Goal: Task Accomplishment & Management: Use online tool/utility

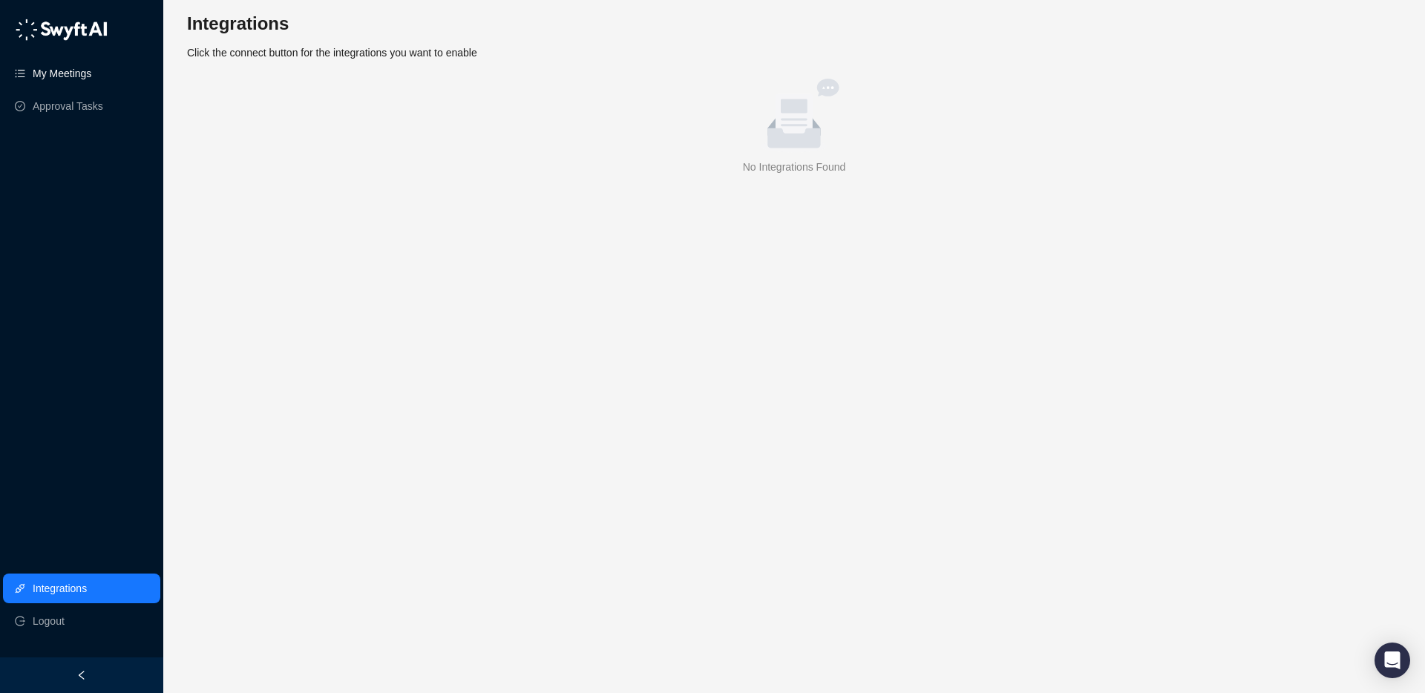
click at [91, 74] on link "My Meetings" at bounding box center [62, 74] width 59 height 30
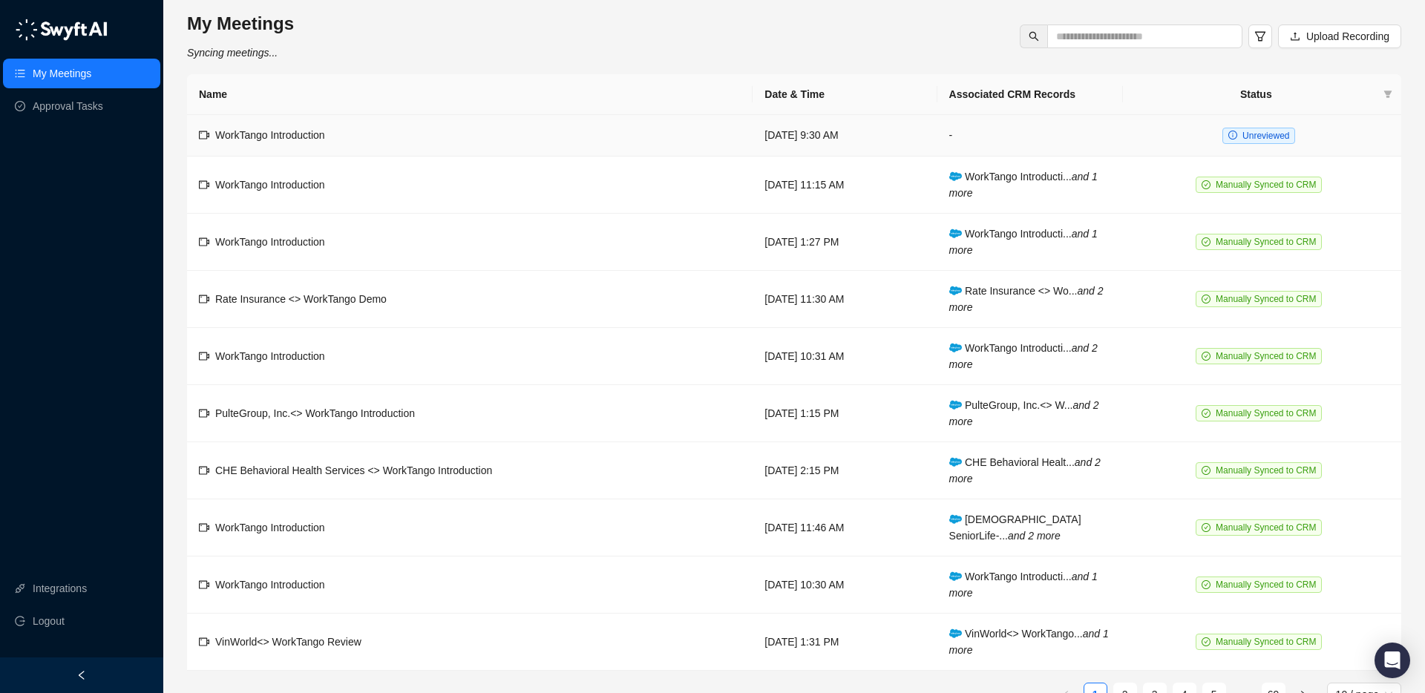
click at [442, 135] on td "WorkTango Introduction" at bounding box center [470, 136] width 566 height 42
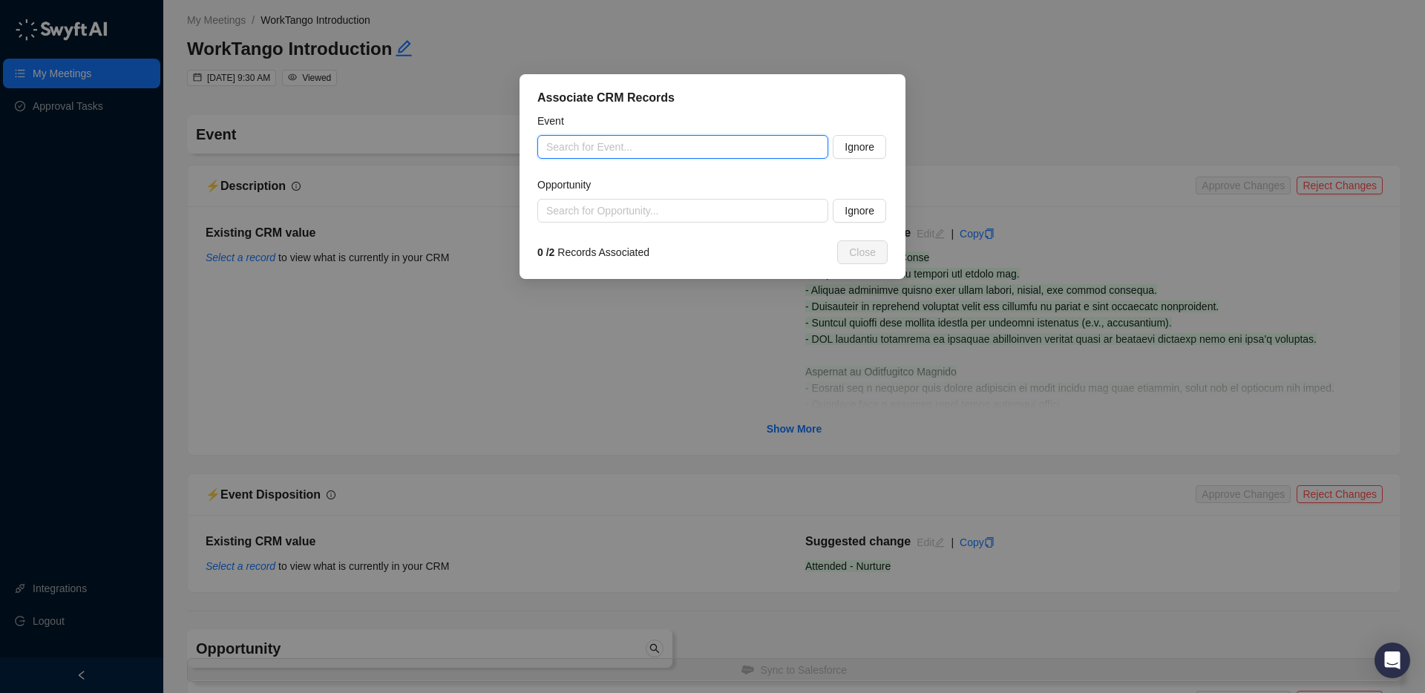
click at [592, 146] on input "search" at bounding box center [678, 147] width 264 height 22
paste input "**********"
click at [628, 177] on div "WorkTango Introduction | Members First Credit Union" at bounding box center [682, 177] width 267 height 16
type input "**********"
click at [639, 214] on div at bounding box center [712, 168] width 350 height 110
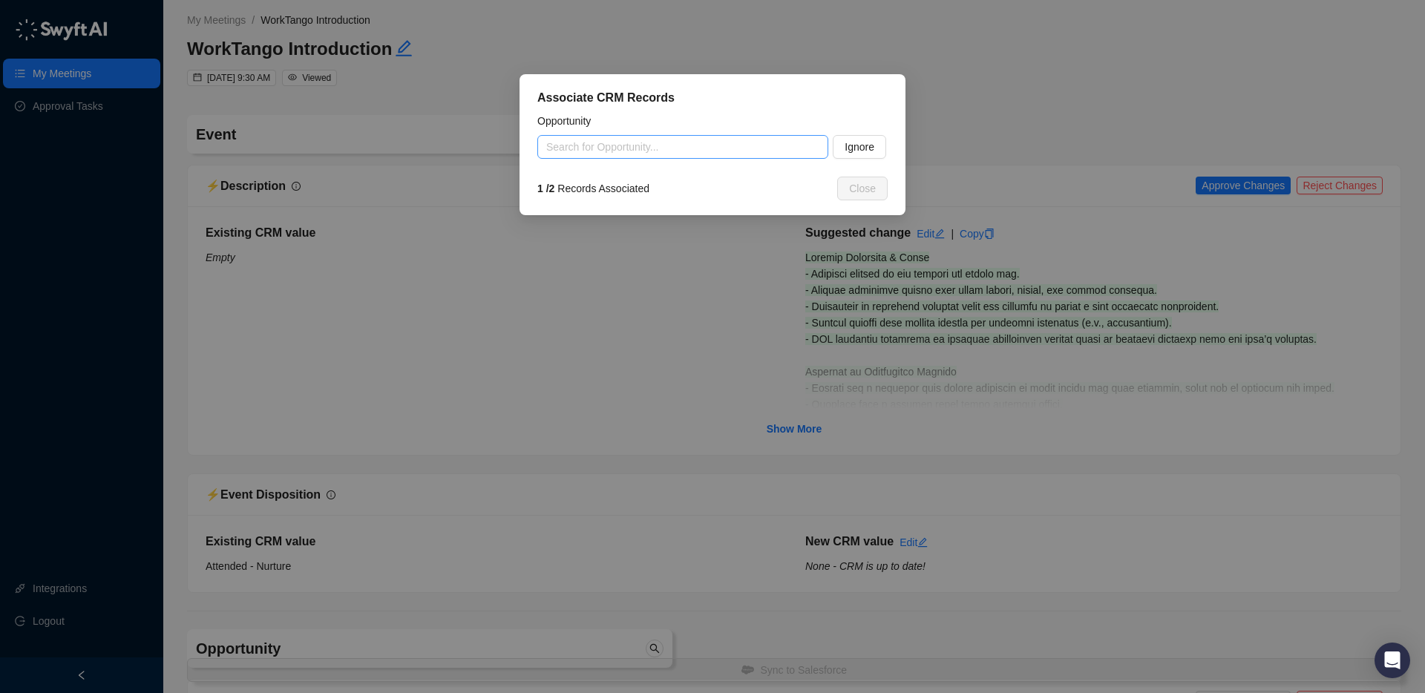
drag, startPoint x: 641, startPoint y: 210, endPoint x: 623, endPoint y: 139, distance: 73.6
click at [641, 210] on div "Associate CRM Records Opportunity Search for Opportunity... Ignore 1 / 2 Record…" at bounding box center [713, 144] width 386 height 141
click at [624, 134] on div "Opportunity" at bounding box center [712, 124] width 350 height 22
click at [619, 143] on input "search" at bounding box center [678, 147] width 264 height 22
paste input "**********"
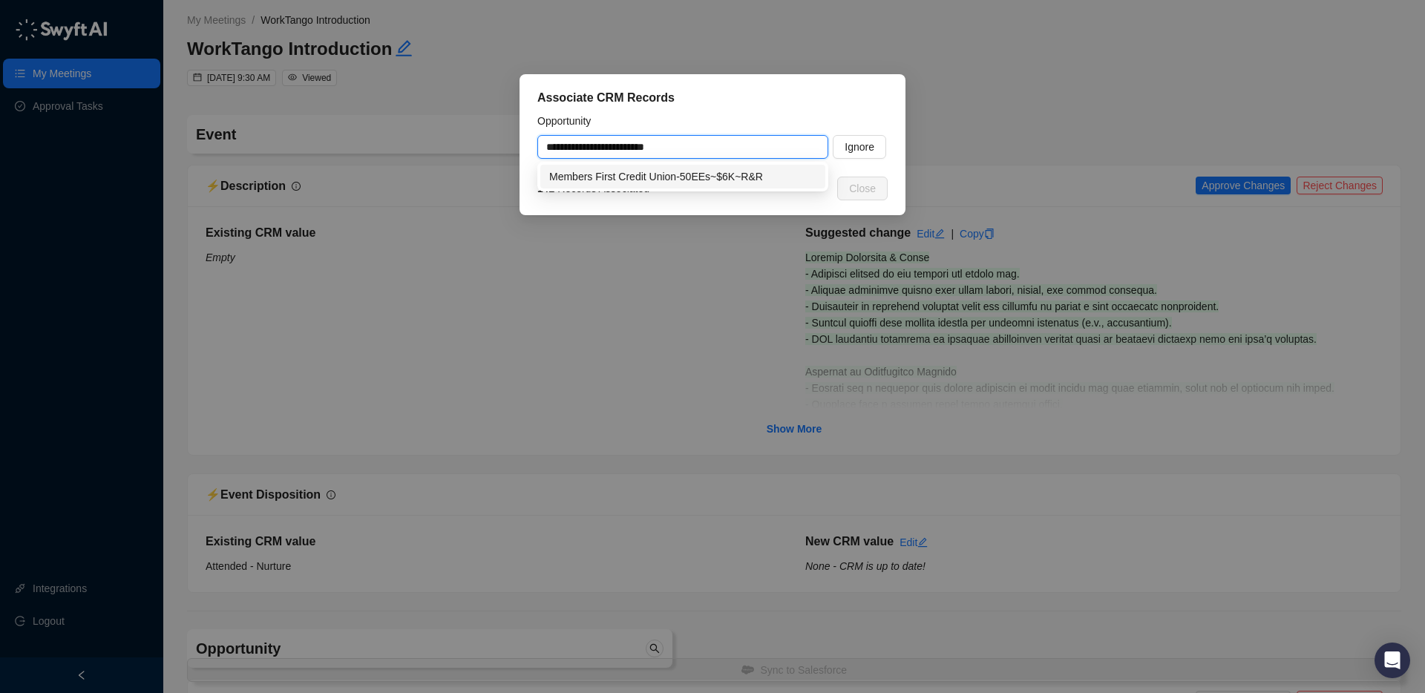
click at [696, 165] on div "Members First Credit Union-50EEs~$6K~R&R" at bounding box center [682, 177] width 285 height 24
type input "**********"
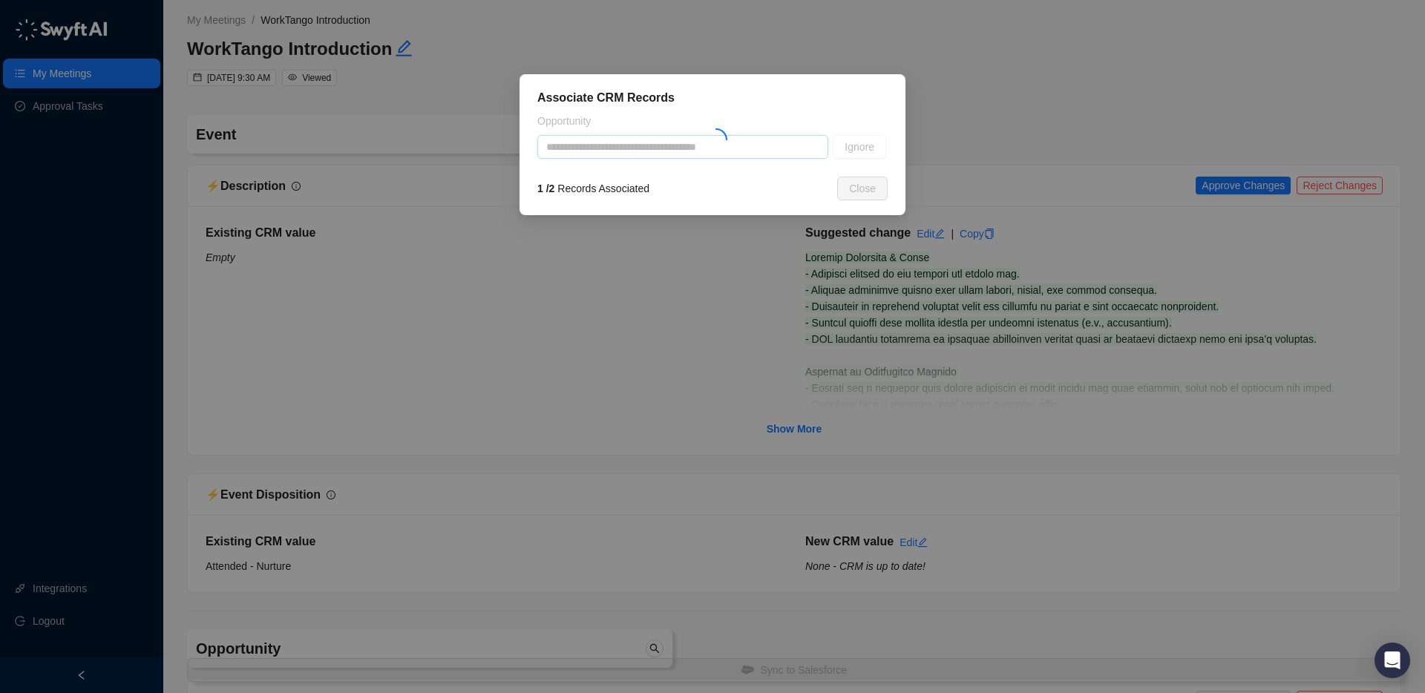
type textarea "**********"
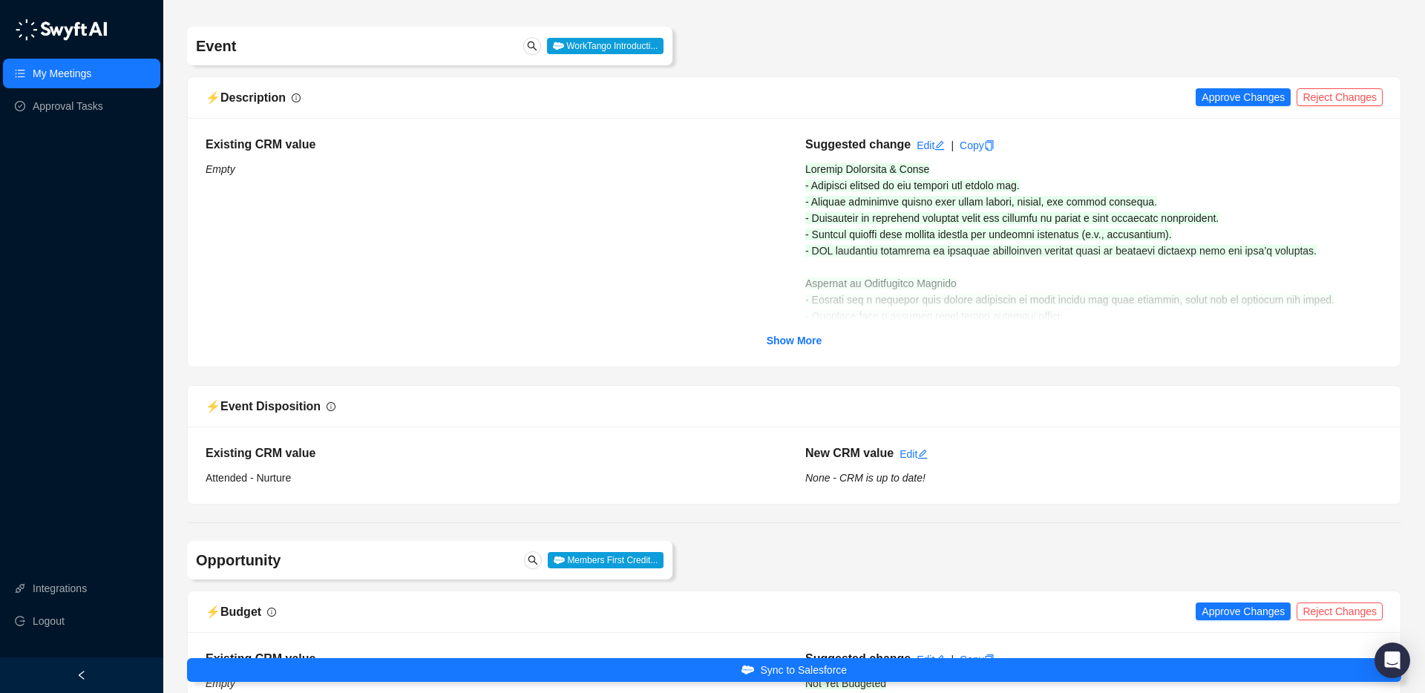
scroll to position [109, 0]
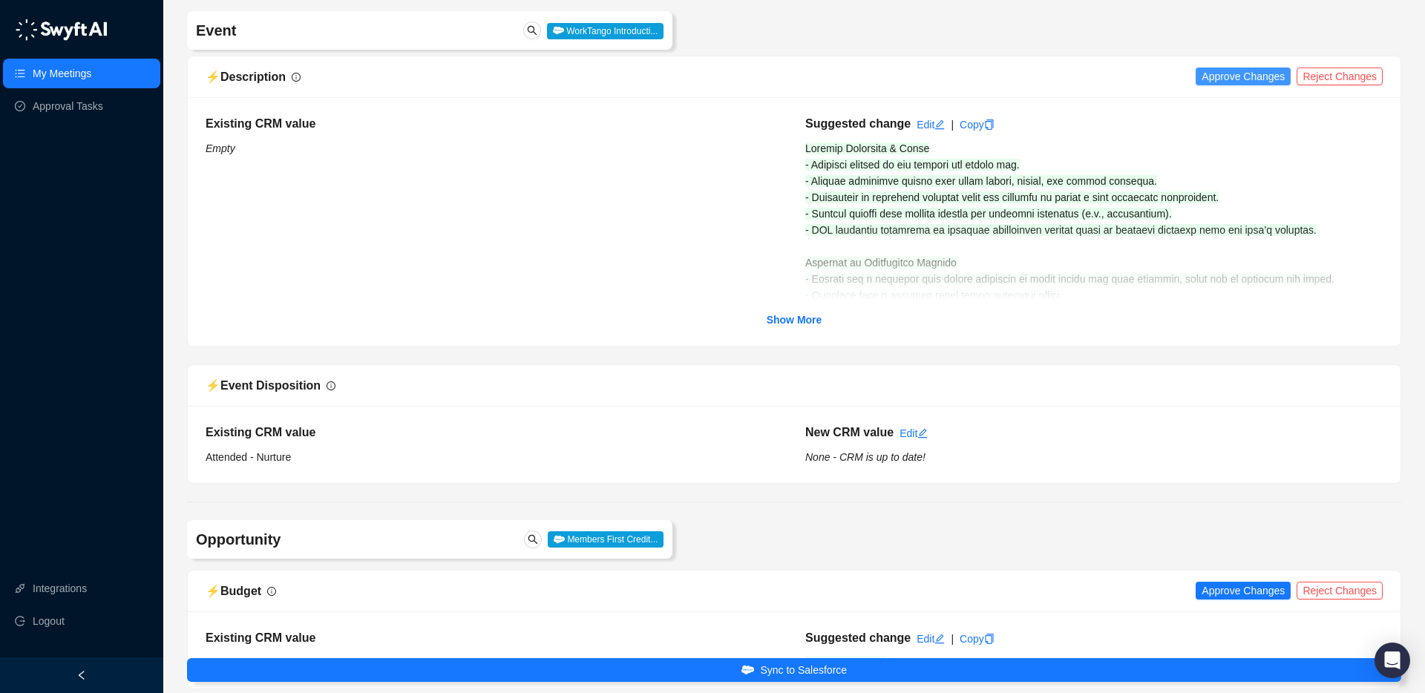
click at [1216, 79] on span "Approve Changes" at bounding box center [1243, 76] width 83 height 16
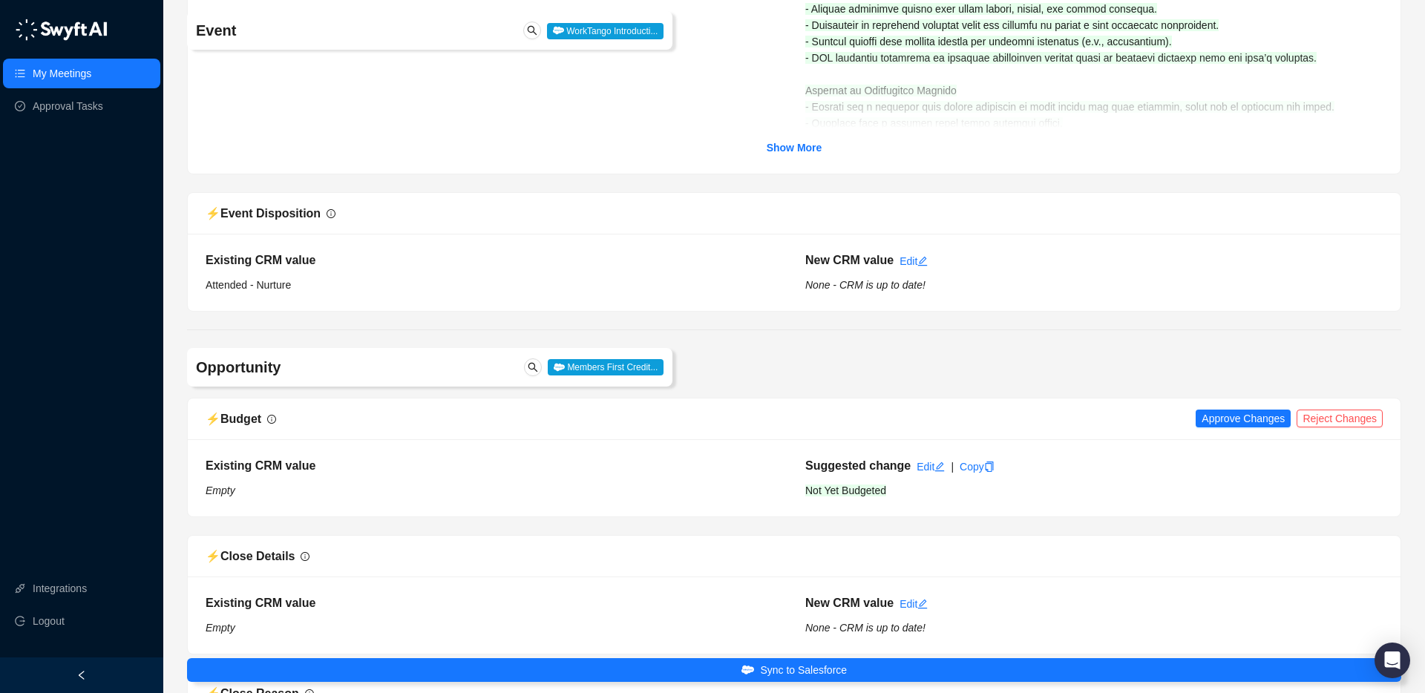
scroll to position [327, 0]
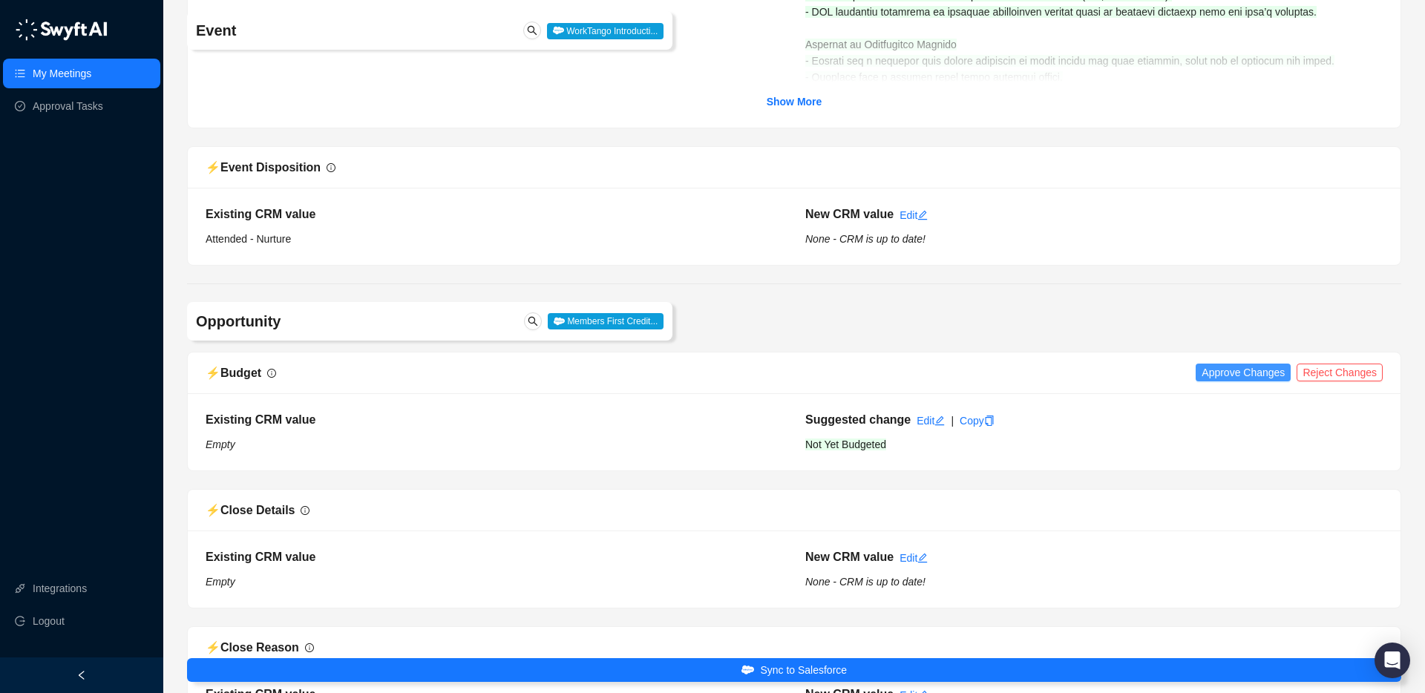
click at [1206, 375] on span "Approve Changes" at bounding box center [1243, 373] width 83 height 16
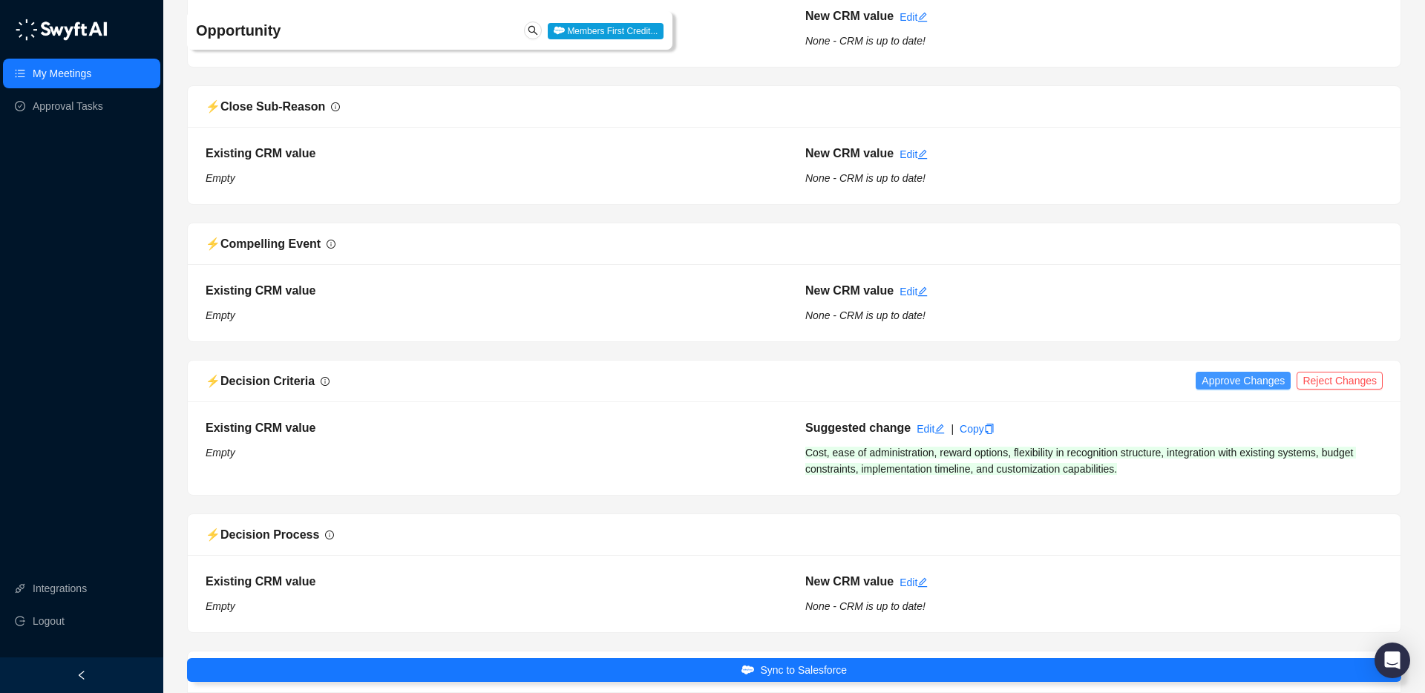
click at [1197, 388] on button "Approve Changes" at bounding box center [1243, 381] width 95 height 18
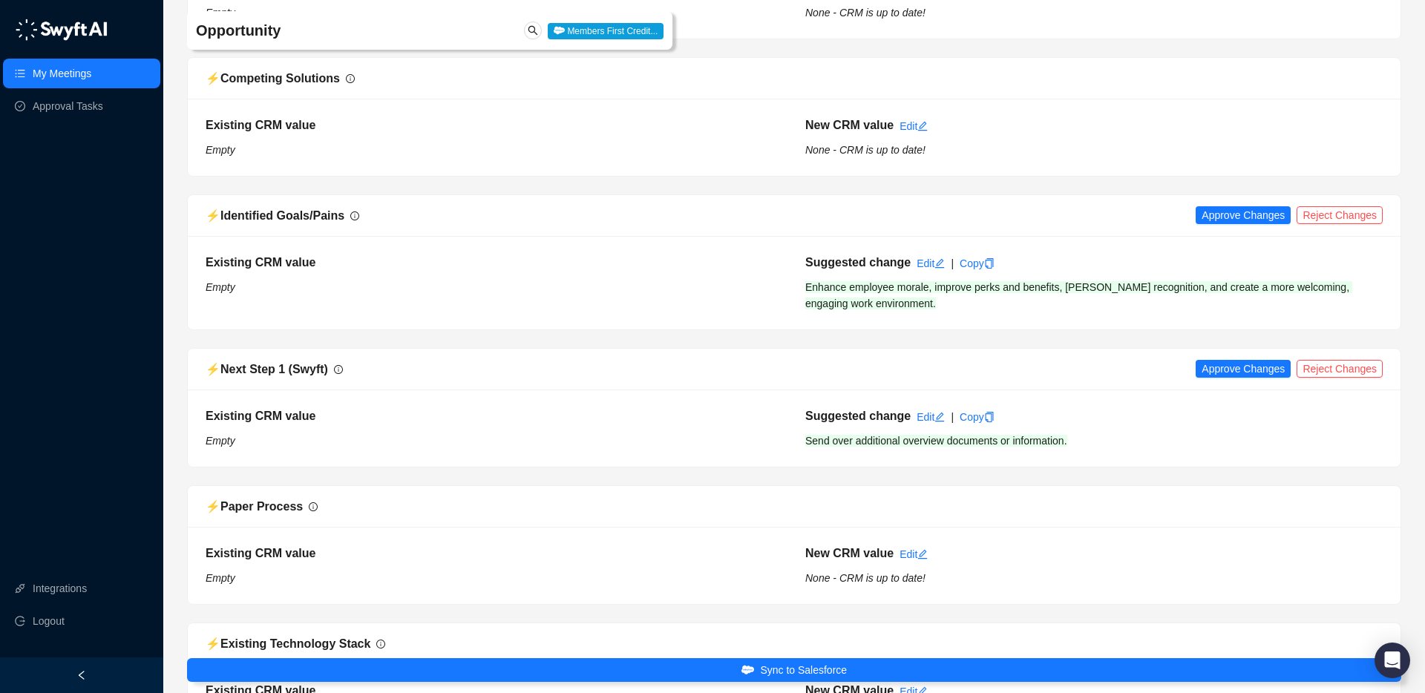
scroll to position [1609, 0]
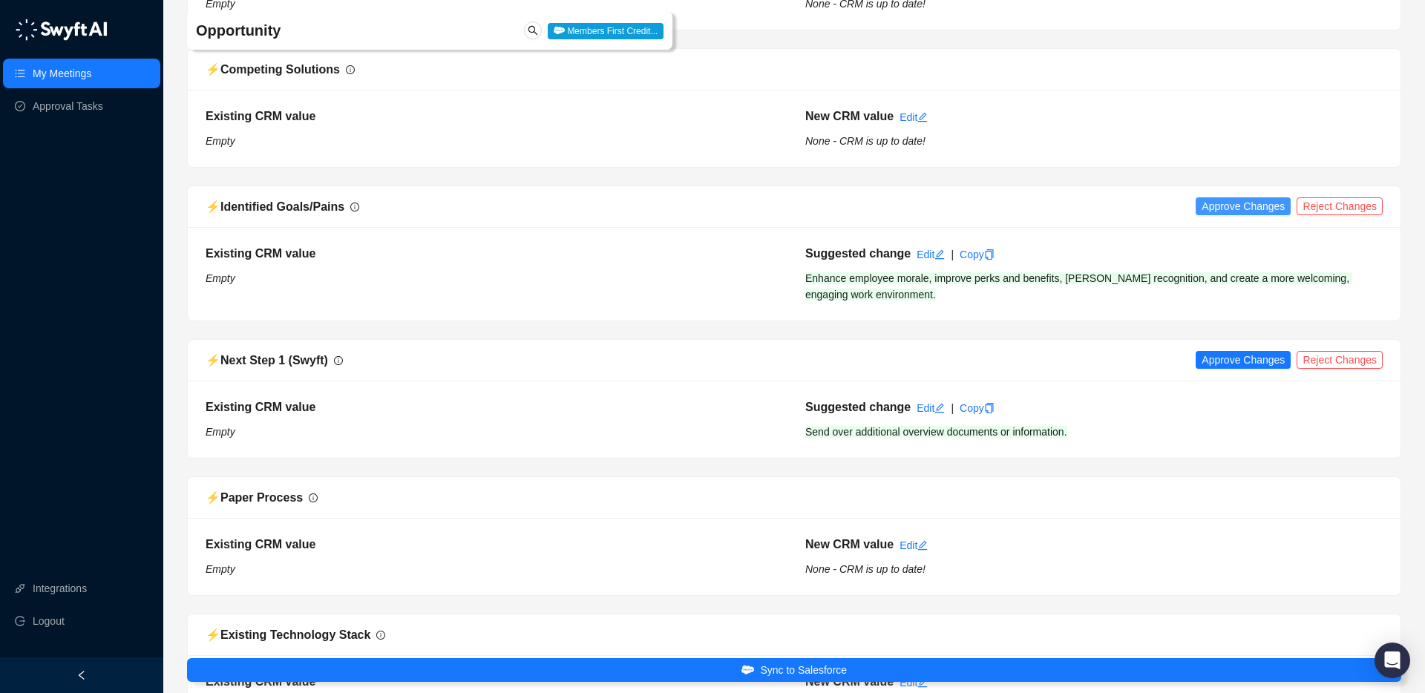
click at [1251, 212] on span "Approve Changes" at bounding box center [1243, 206] width 83 height 16
click at [1250, 370] on div "⚡️ Next Step 1 (Swyft) Approve Changes Reject Changes" at bounding box center [794, 361] width 1213 height 42
click at [1248, 356] on span "Approve Changes" at bounding box center [1243, 360] width 83 height 16
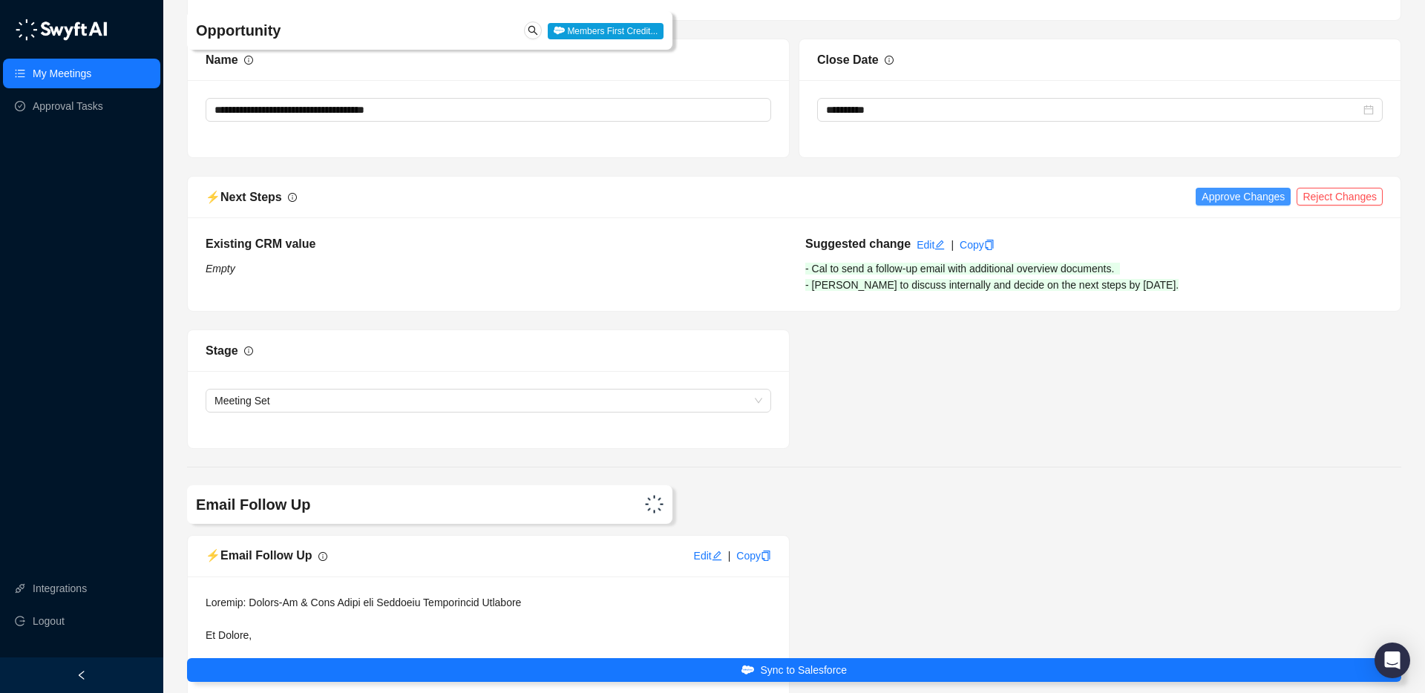
scroll to position [2895, 0]
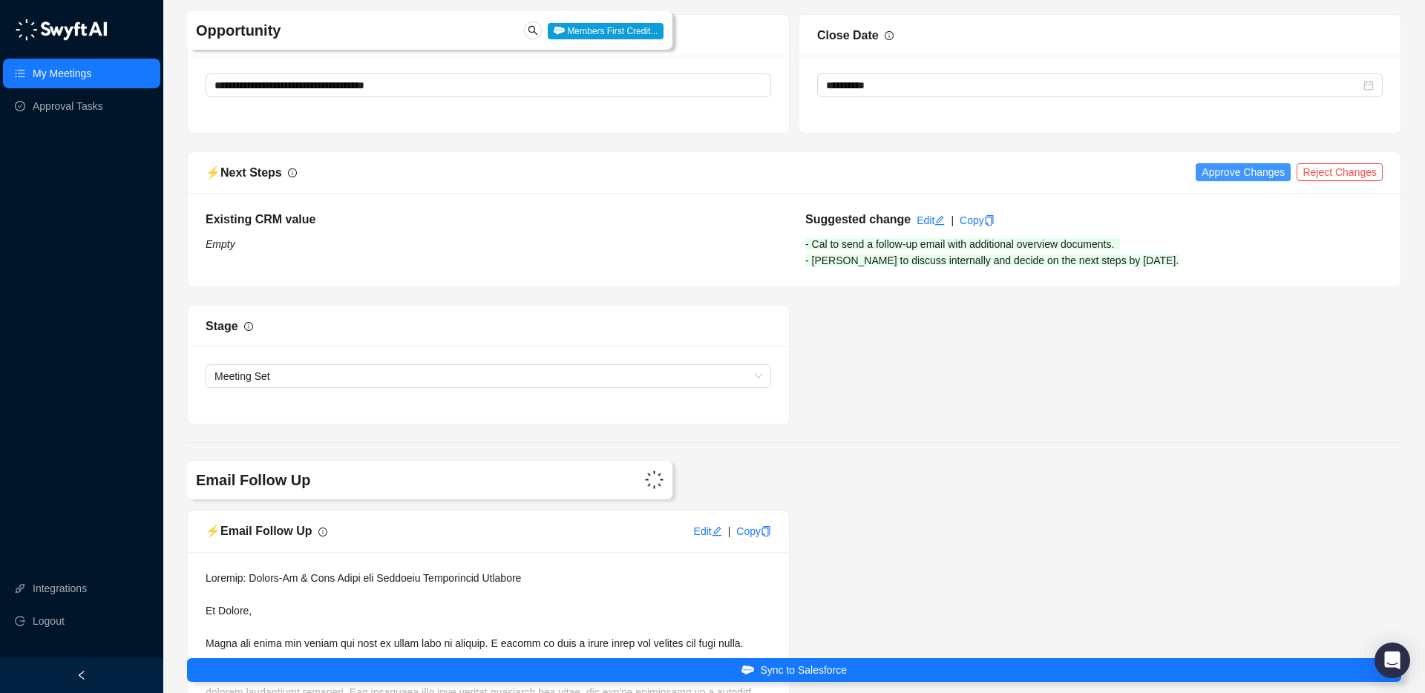
click at [1215, 168] on span "Approve Changes" at bounding box center [1243, 172] width 83 height 16
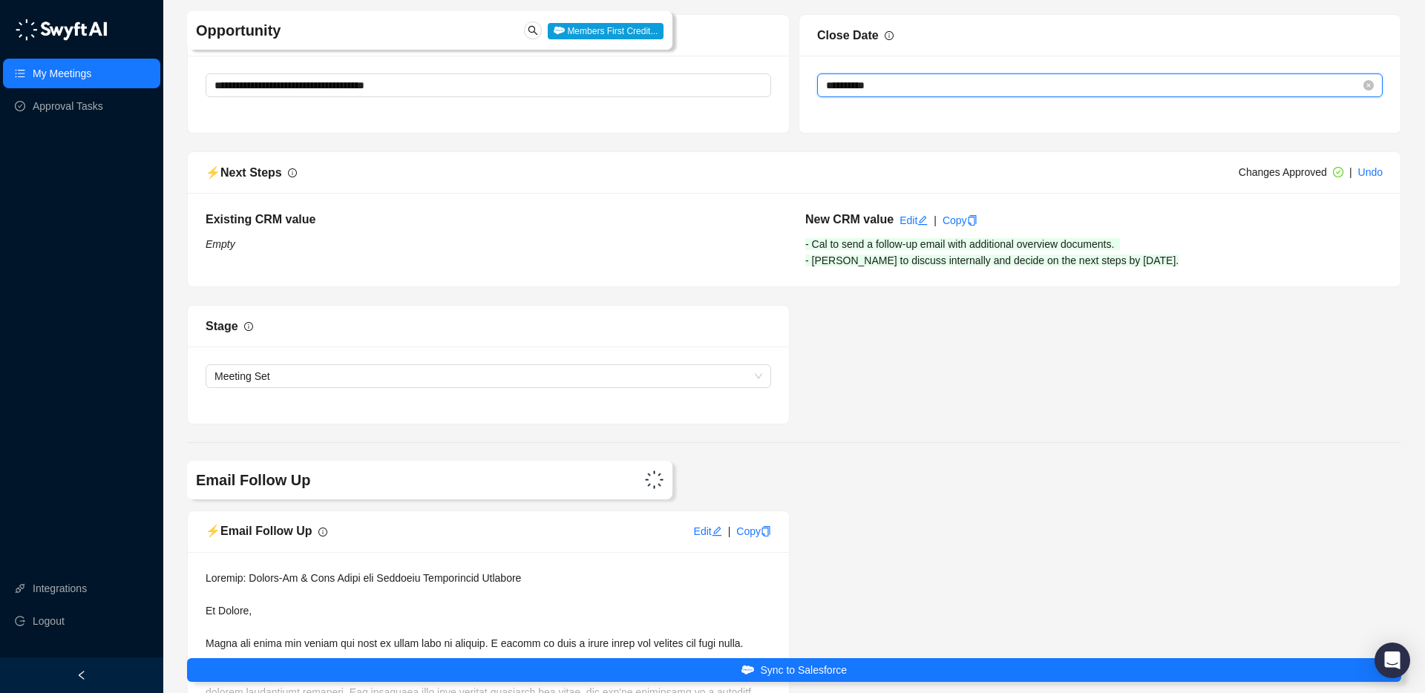
click at [912, 88] on input "**********" at bounding box center [1093, 85] width 535 height 16
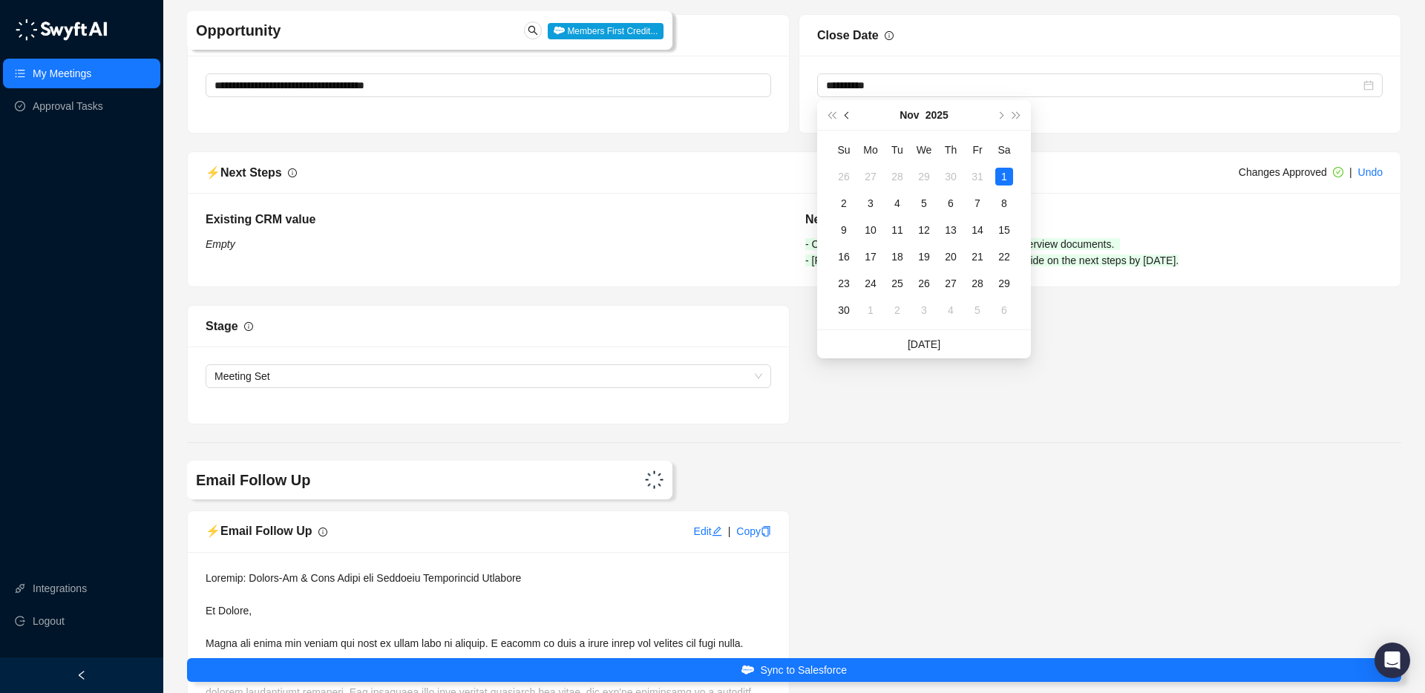
click at [849, 118] on button "prev-year" at bounding box center [848, 115] width 16 height 30
type input "**********"
click at [901, 172] on div "30" at bounding box center [898, 177] width 18 height 18
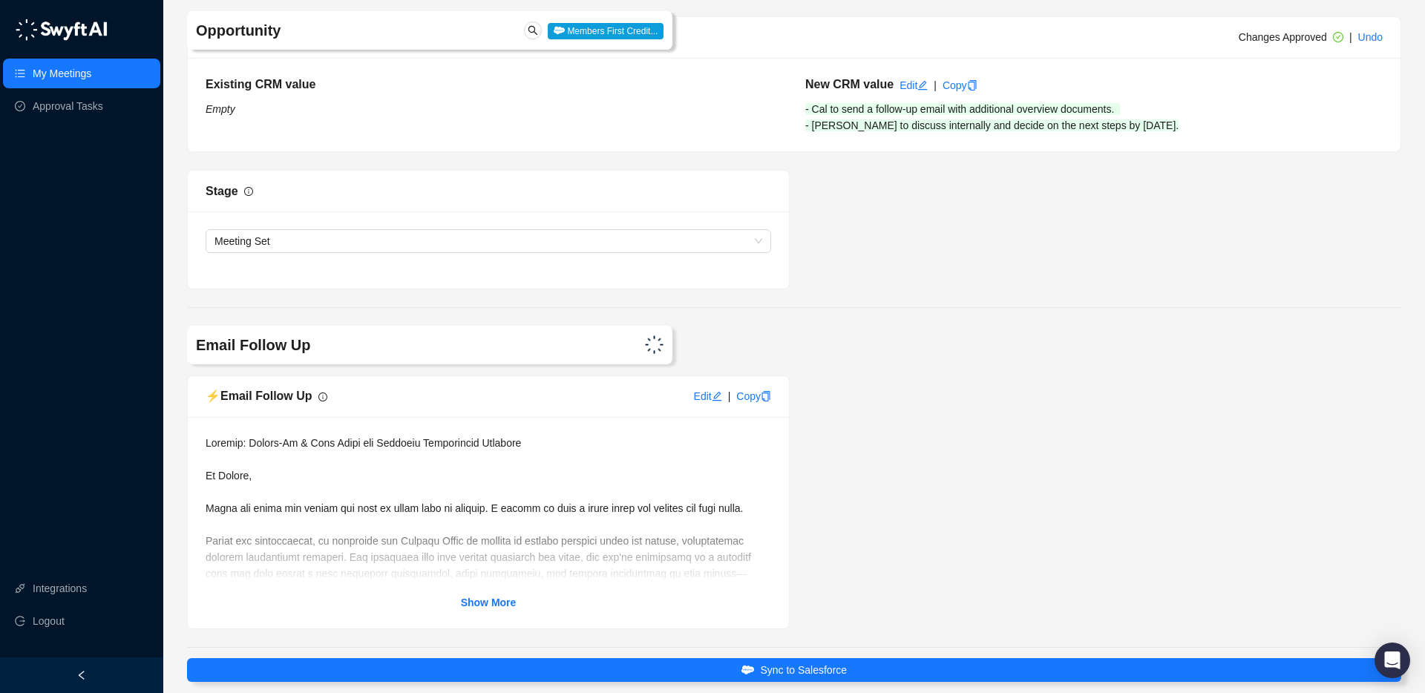
scroll to position [3110, 0]
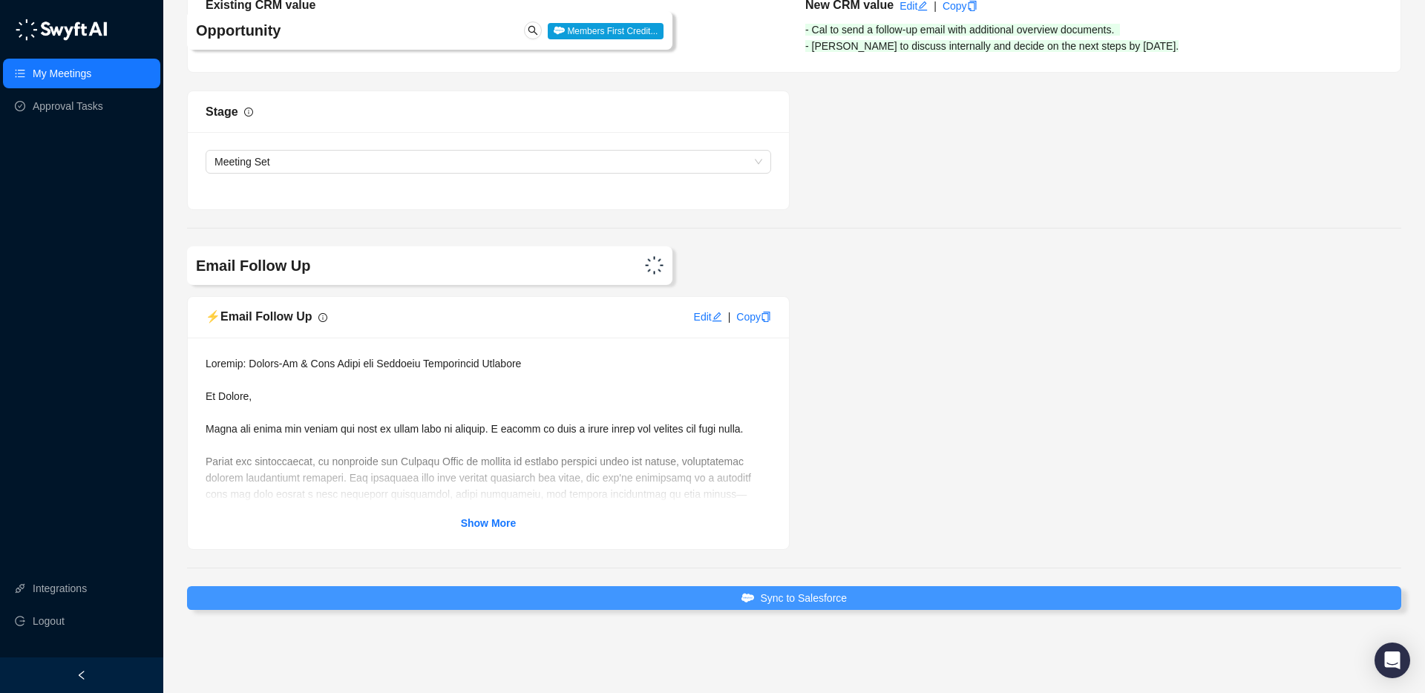
click at [844, 600] on span "Sync to Salesforce" at bounding box center [803, 598] width 87 height 16
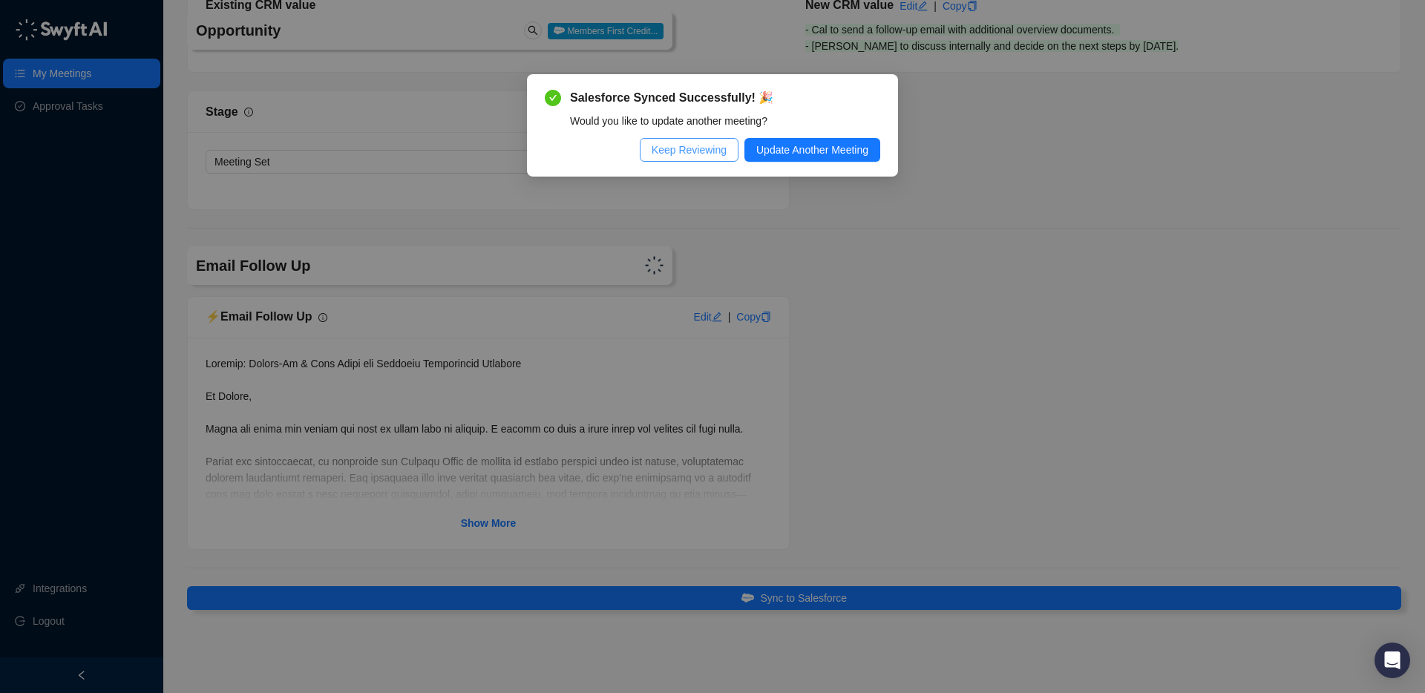
click at [673, 141] on button "Keep Reviewing" at bounding box center [689, 150] width 99 height 24
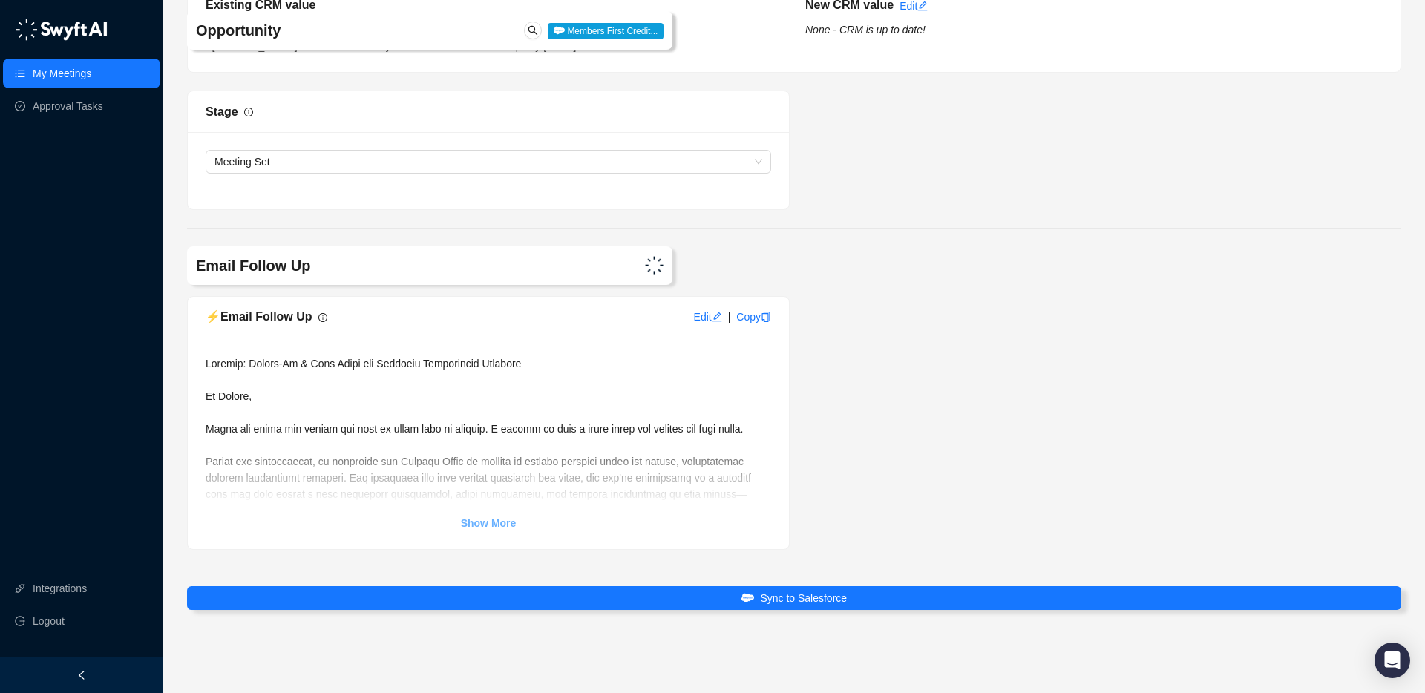
click at [485, 518] on strong "Show More" at bounding box center [489, 523] width 56 height 12
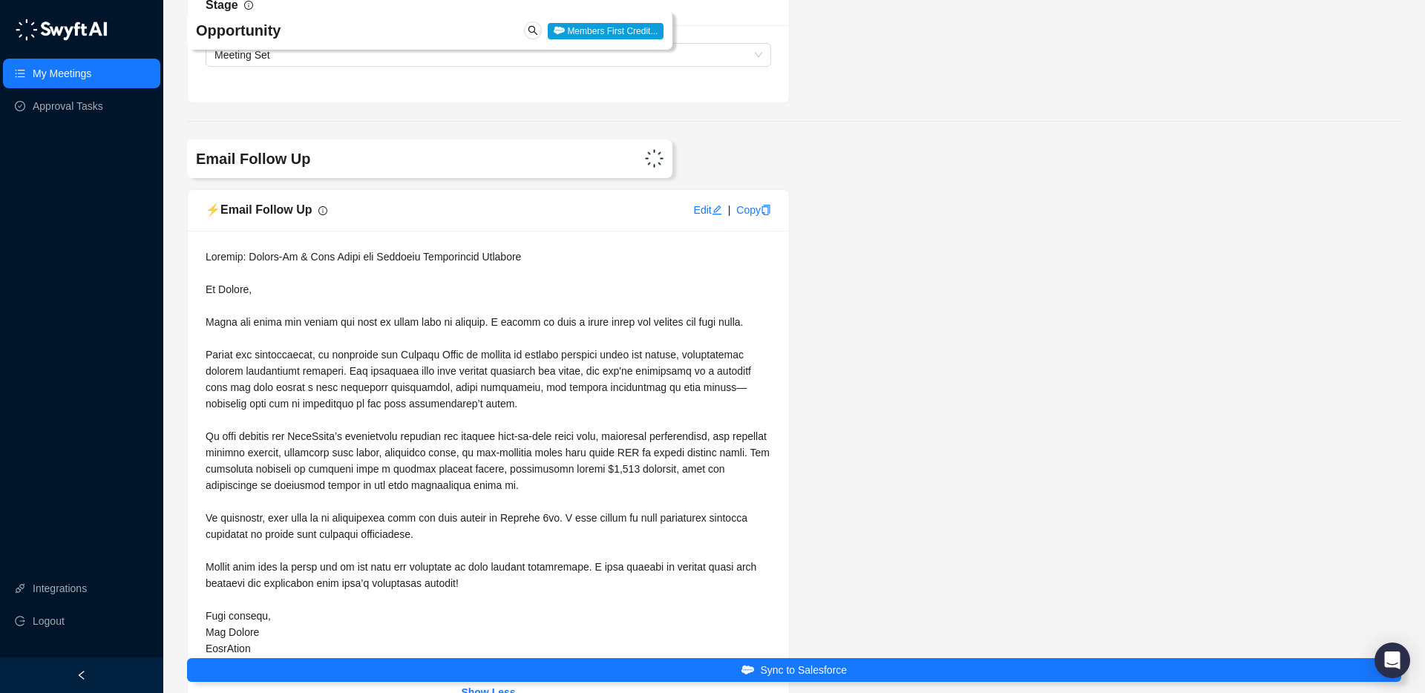
scroll to position [3259, 0]
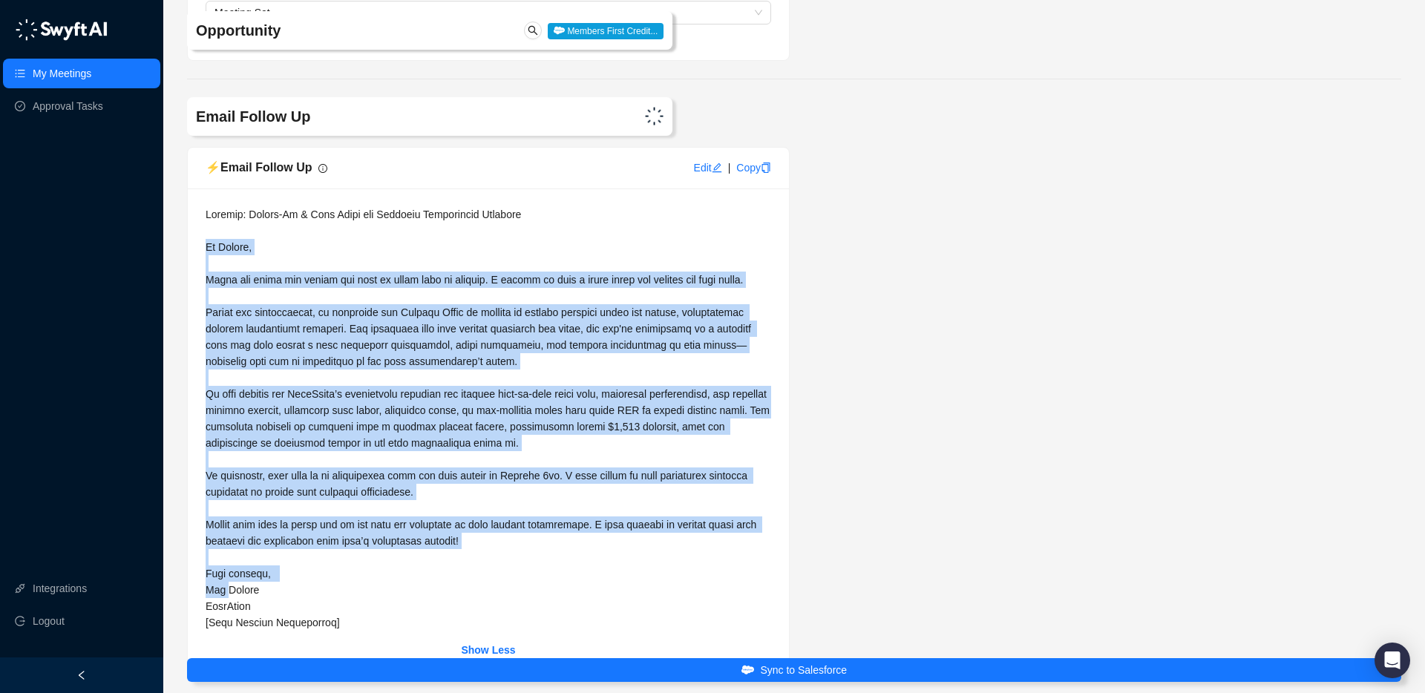
drag, startPoint x: 206, startPoint y: 249, endPoint x: 239, endPoint y: 579, distance: 331.2
click at [226, 607] on span at bounding box center [489, 419] width 567 height 420
copy span "Lo Ipsumd, Sitam con adipi eli seddoe tem inci ut labor etdo ma aliquae. A mini…"
click at [91, 67] on link "My Meetings" at bounding box center [62, 74] width 59 height 30
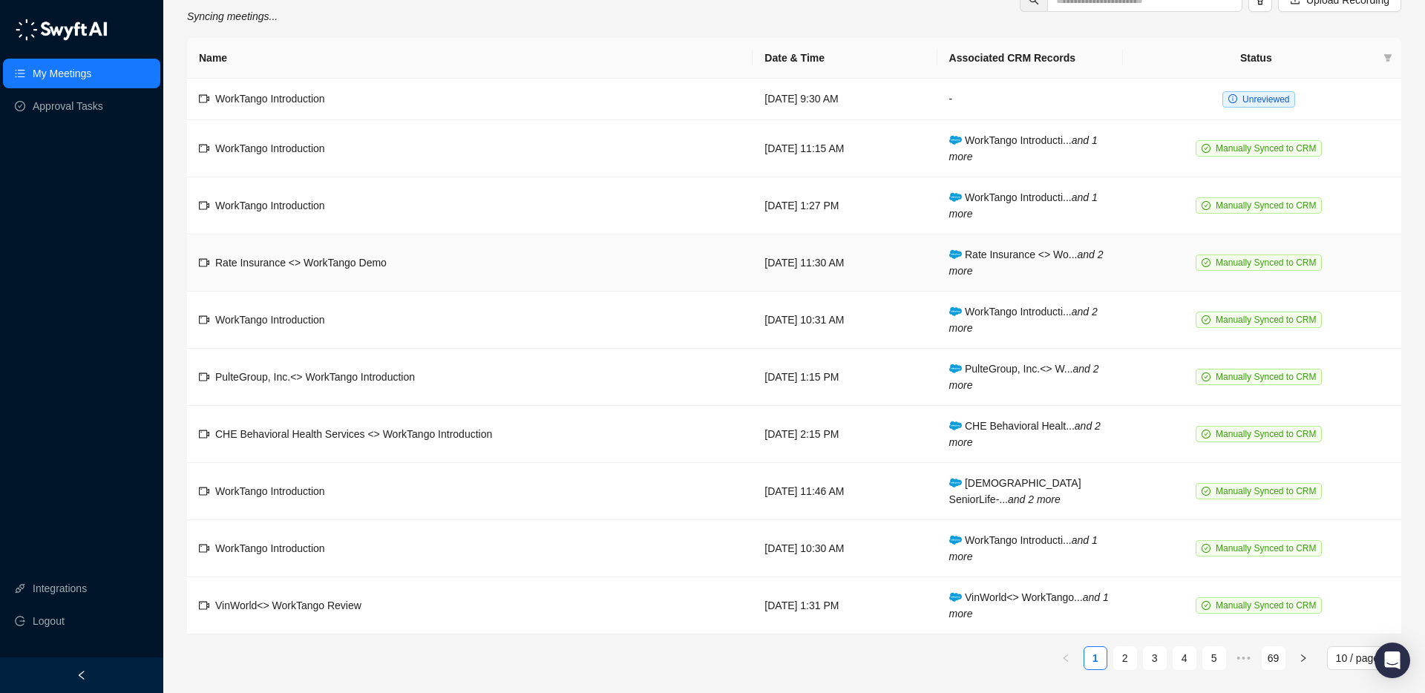
scroll to position [53, 0]
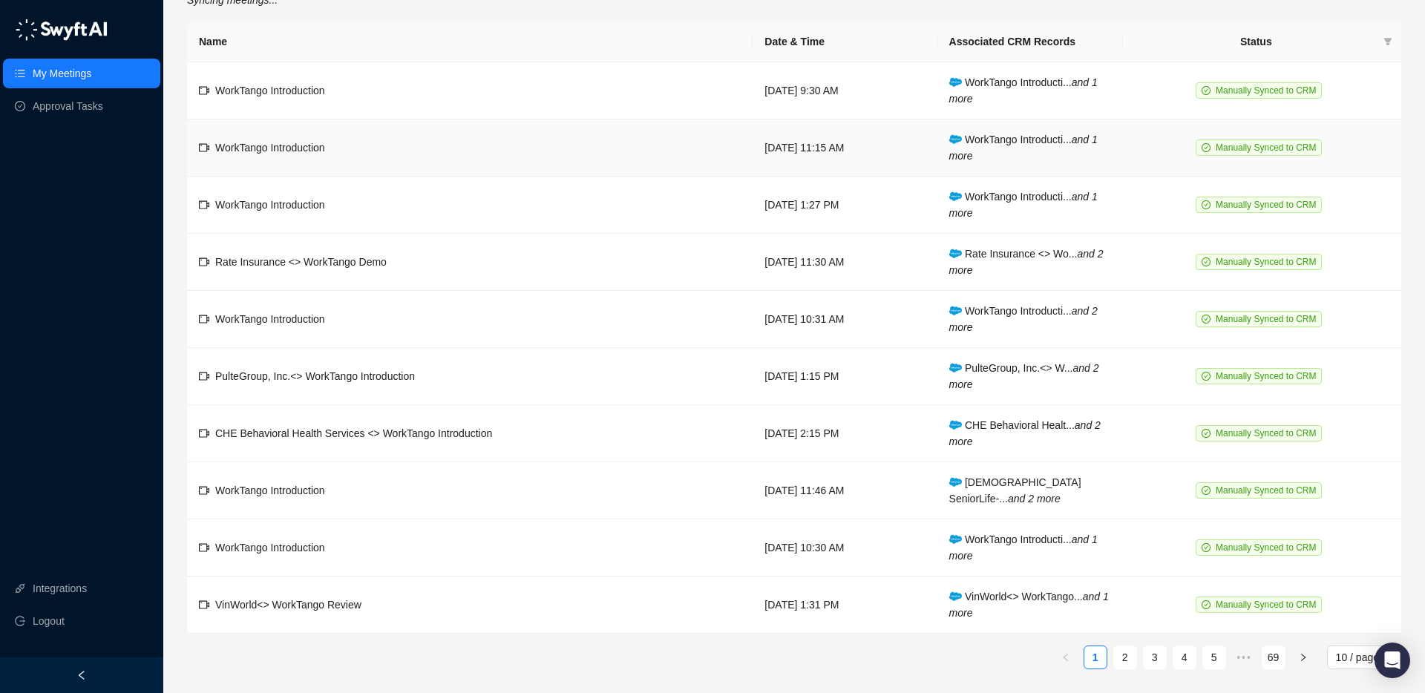
click at [595, 142] on td "WorkTango Introduction" at bounding box center [470, 148] width 566 height 57
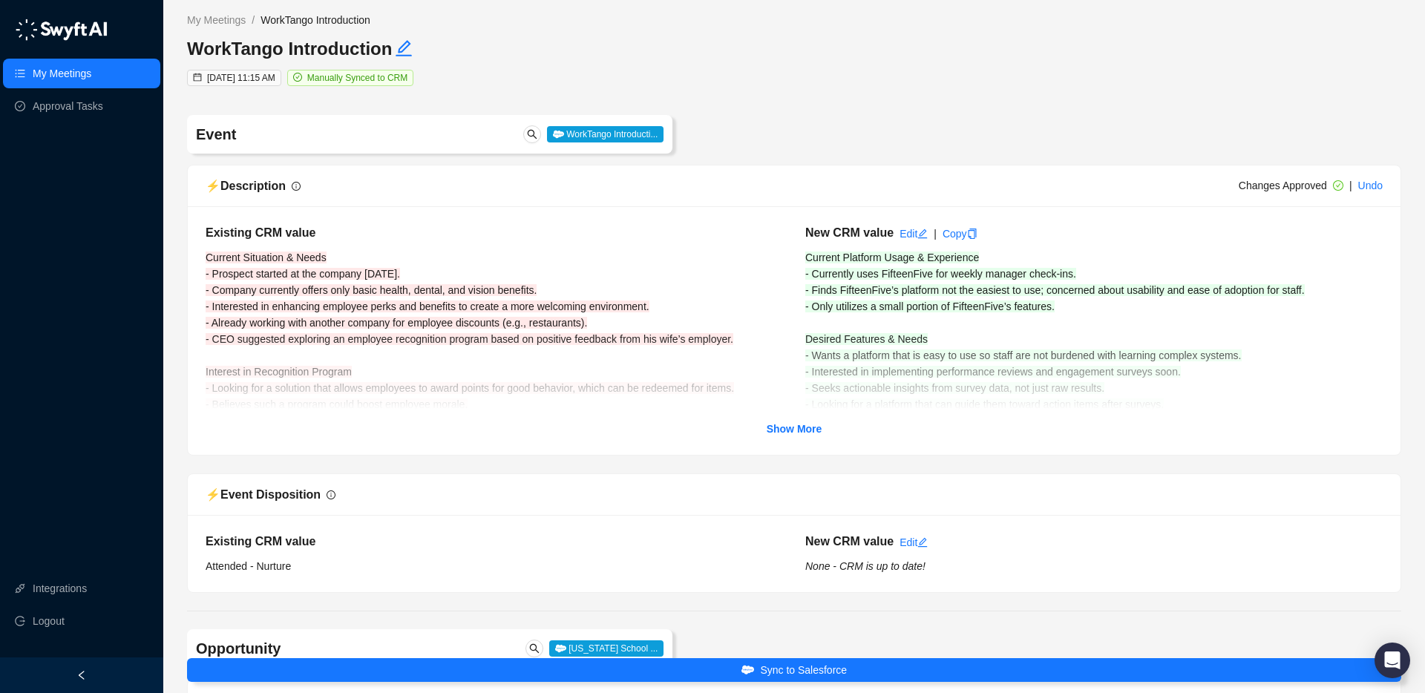
scroll to position [5, 0]
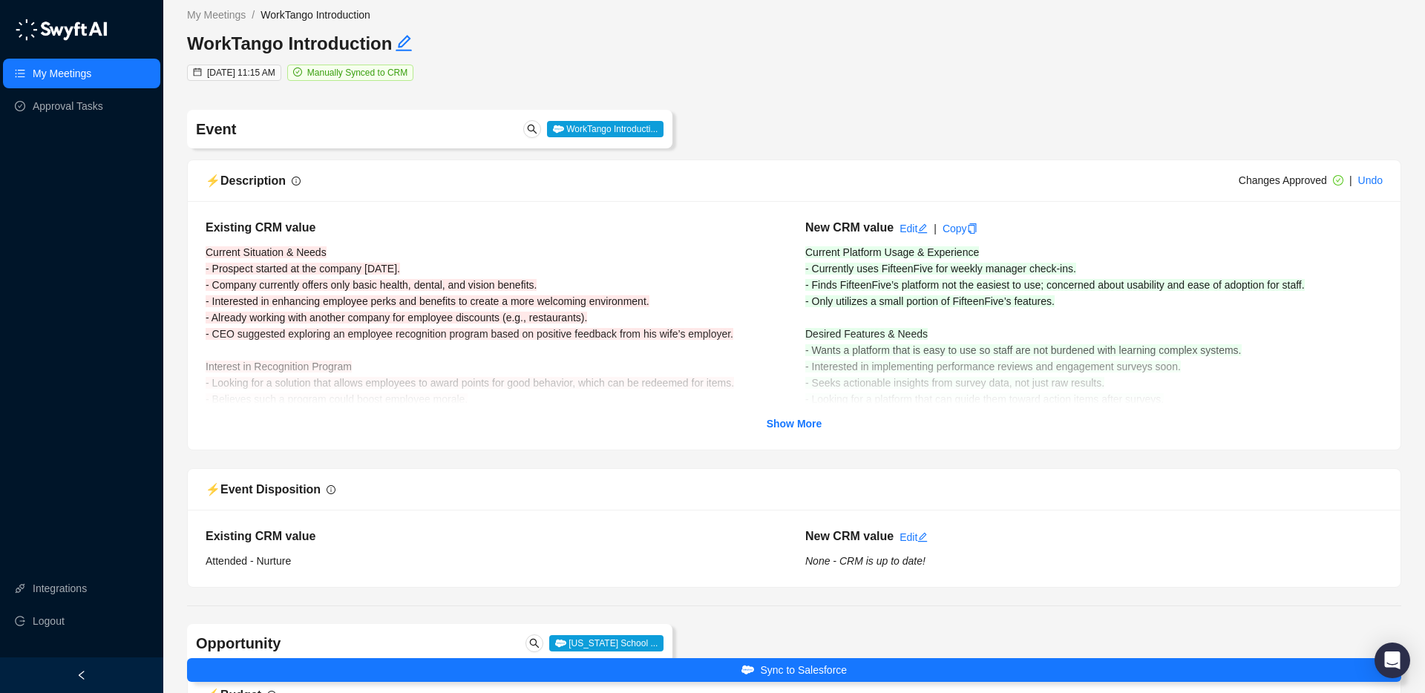
click at [788, 420] on strong "Show More" at bounding box center [795, 424] width 56 height 12
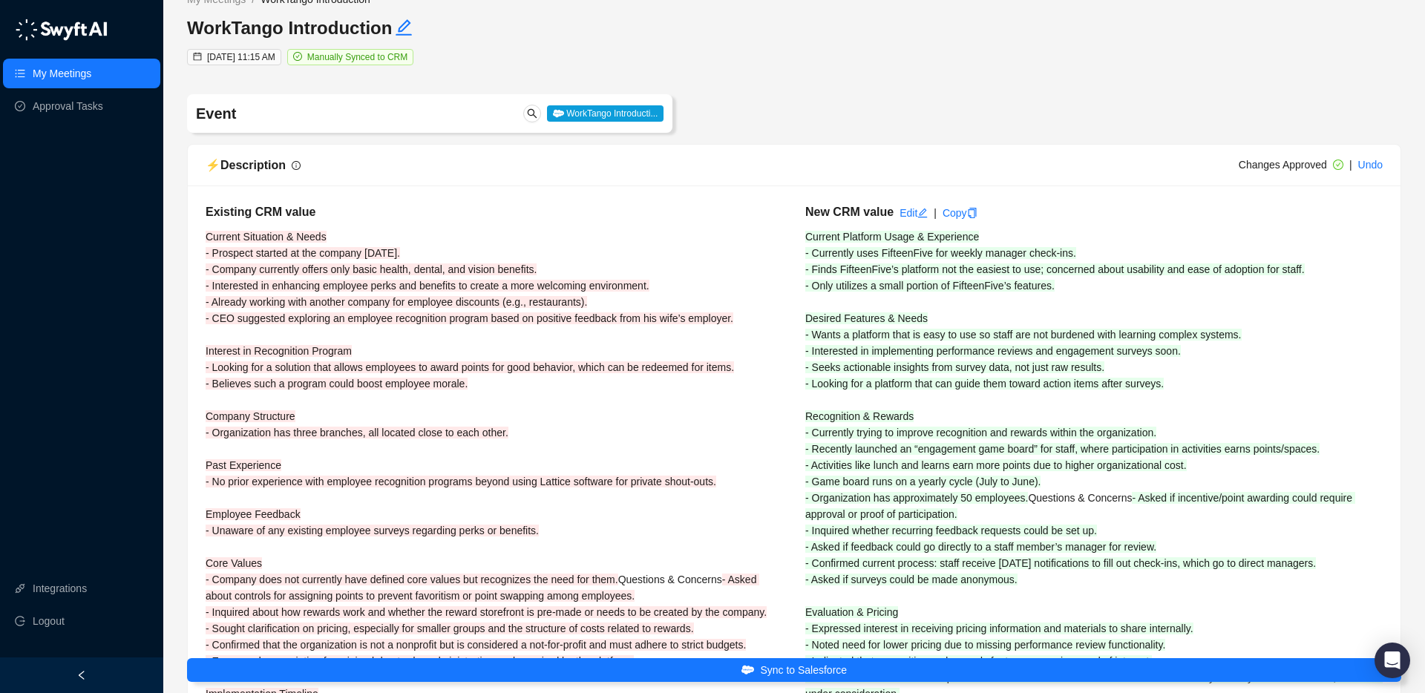
scroll to position [0, 0]
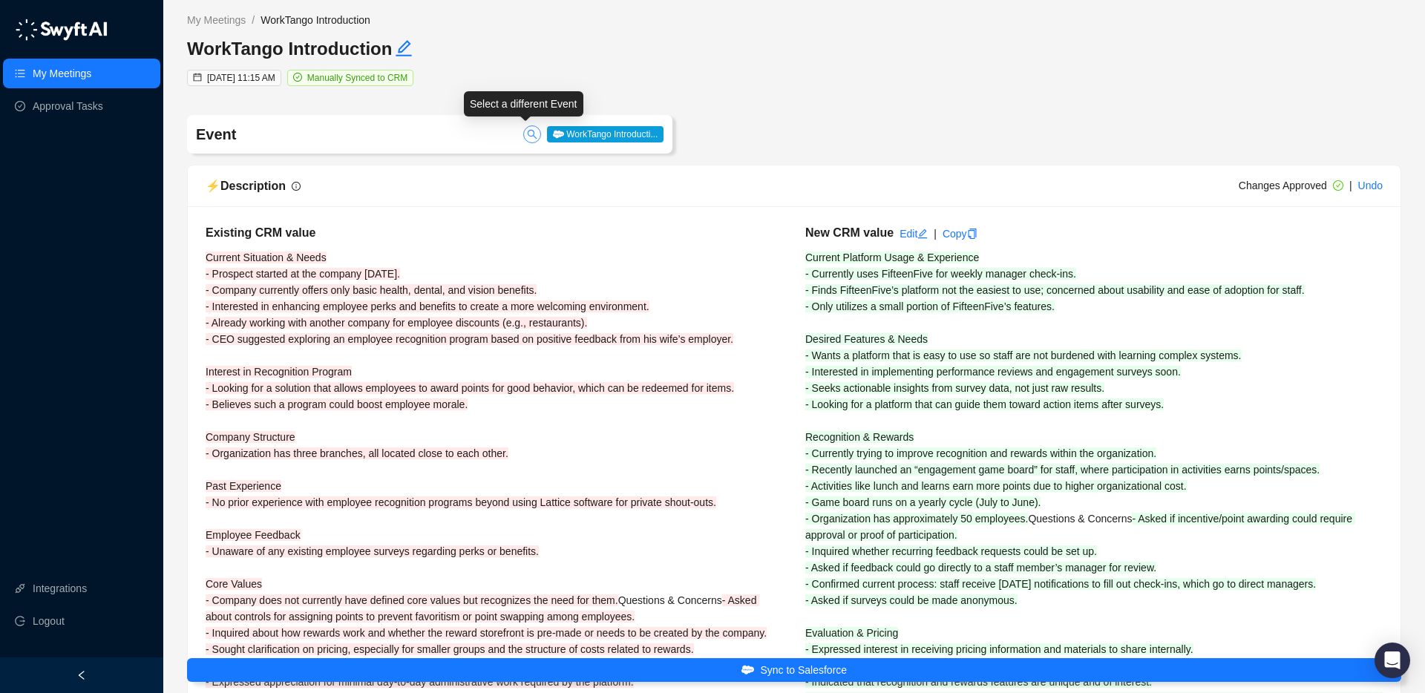
click at [531, 139] on button "button" at bounding box center [532, 134] width 18 height 18
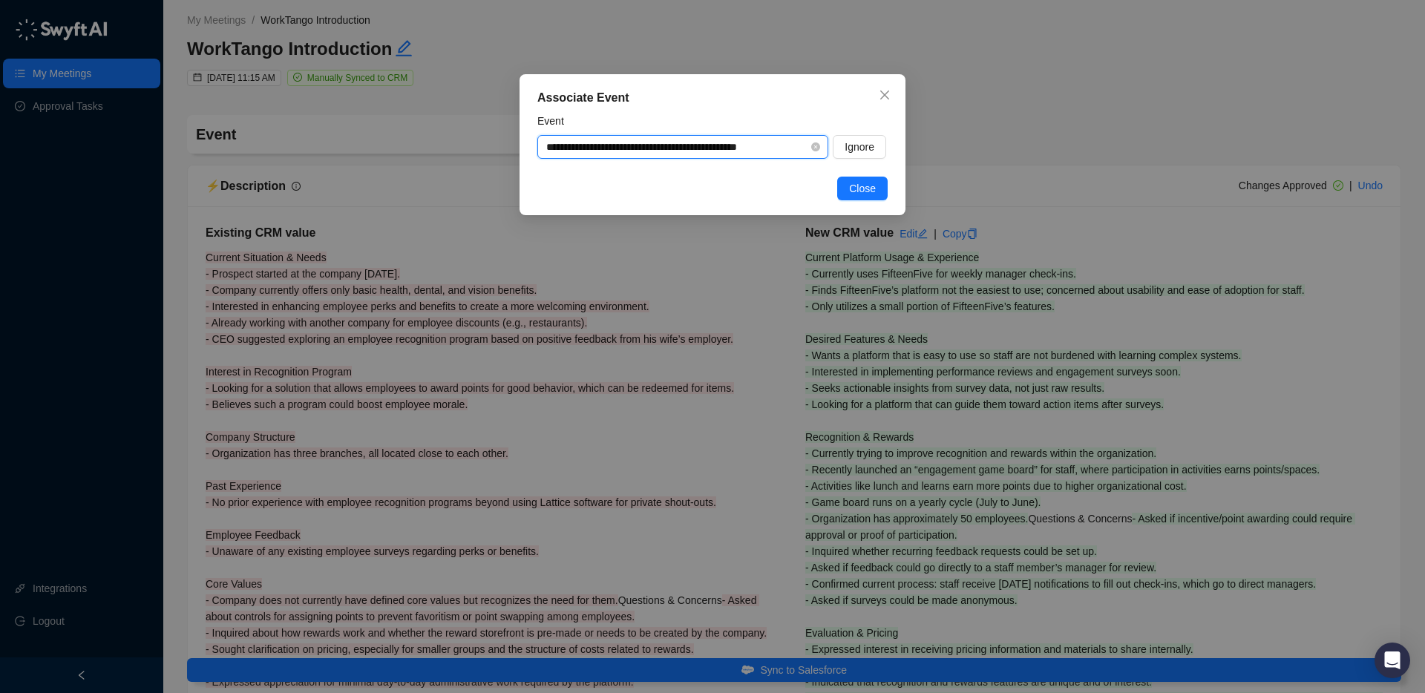
click at [707, 148] on input "**********" at bounding box center [678, 147] width 264 height 22
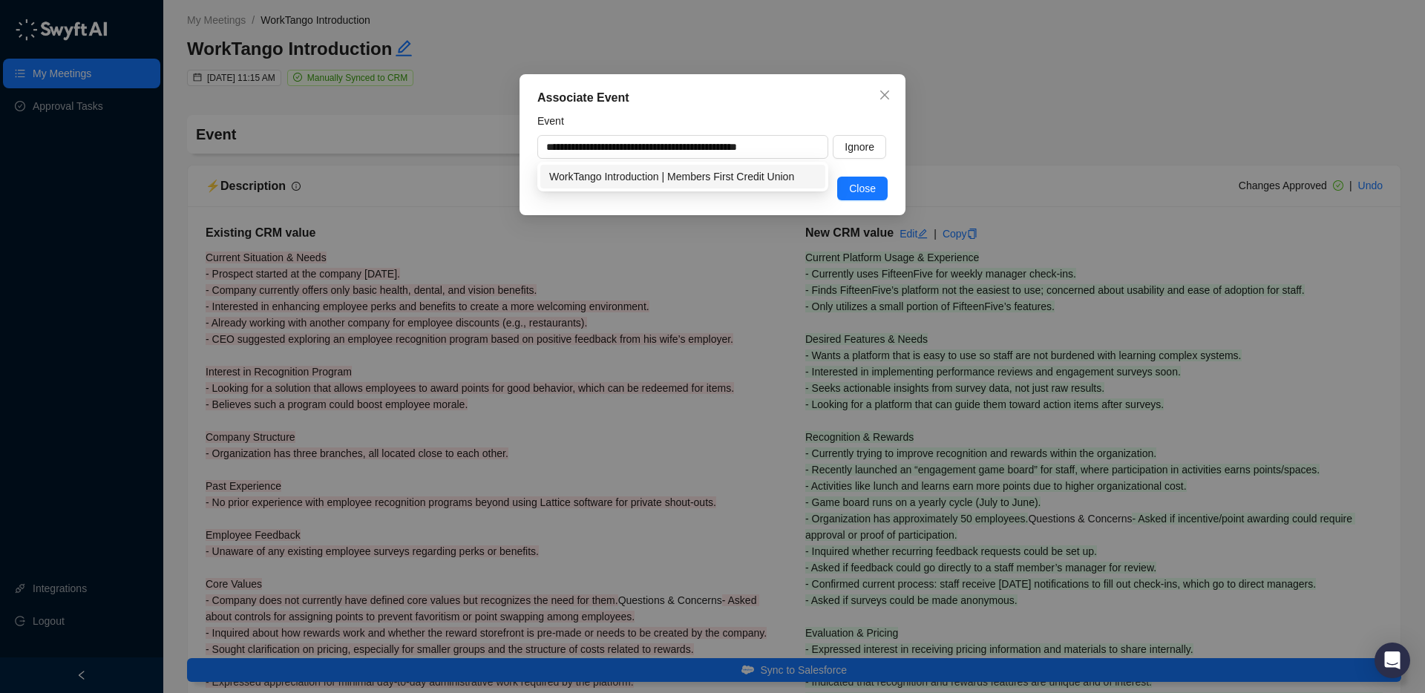
drag, startPoint x: 886, startPoint y: 90, endPoint x: 262, endPoint y: 55, distance: 625.3
click at [882, 91] on icon "close" at bounding box center [885, 95] width 12 height 12
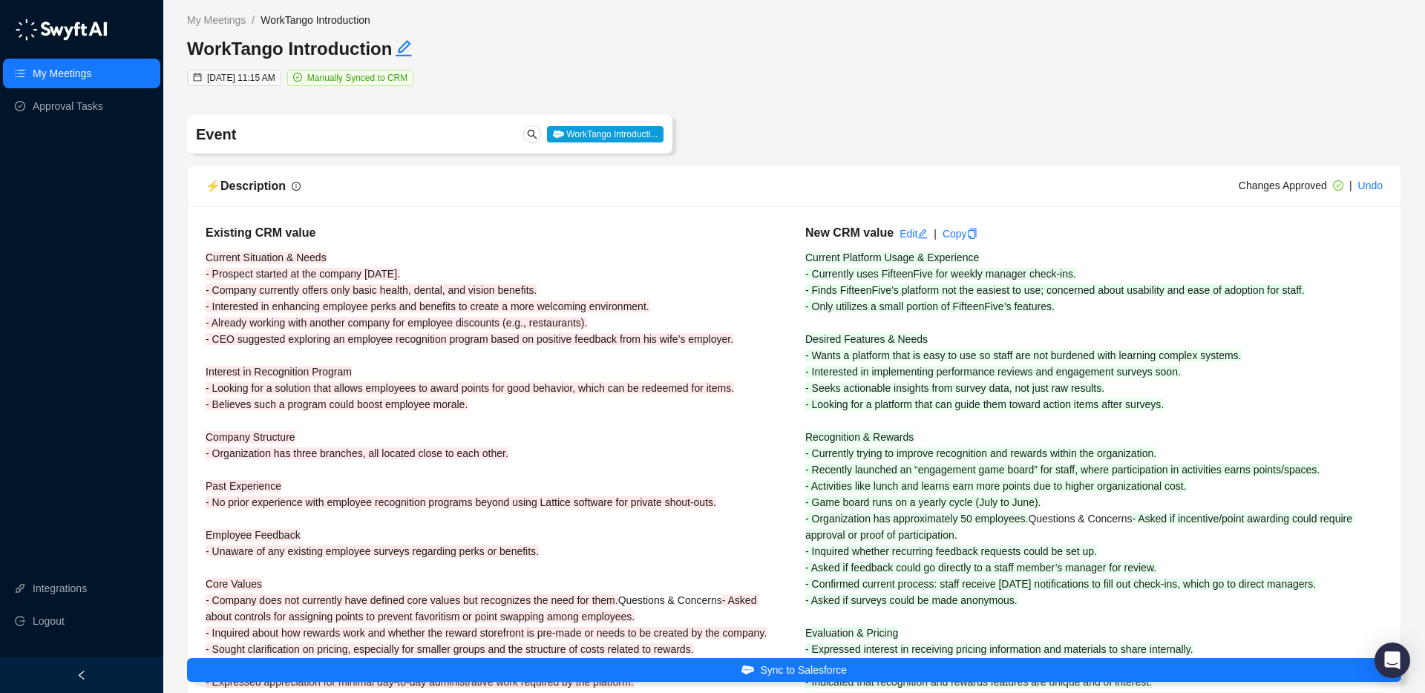
click at [91, 71] on link "My Meetings" at bounding box center [62, 74] width 59 height 30
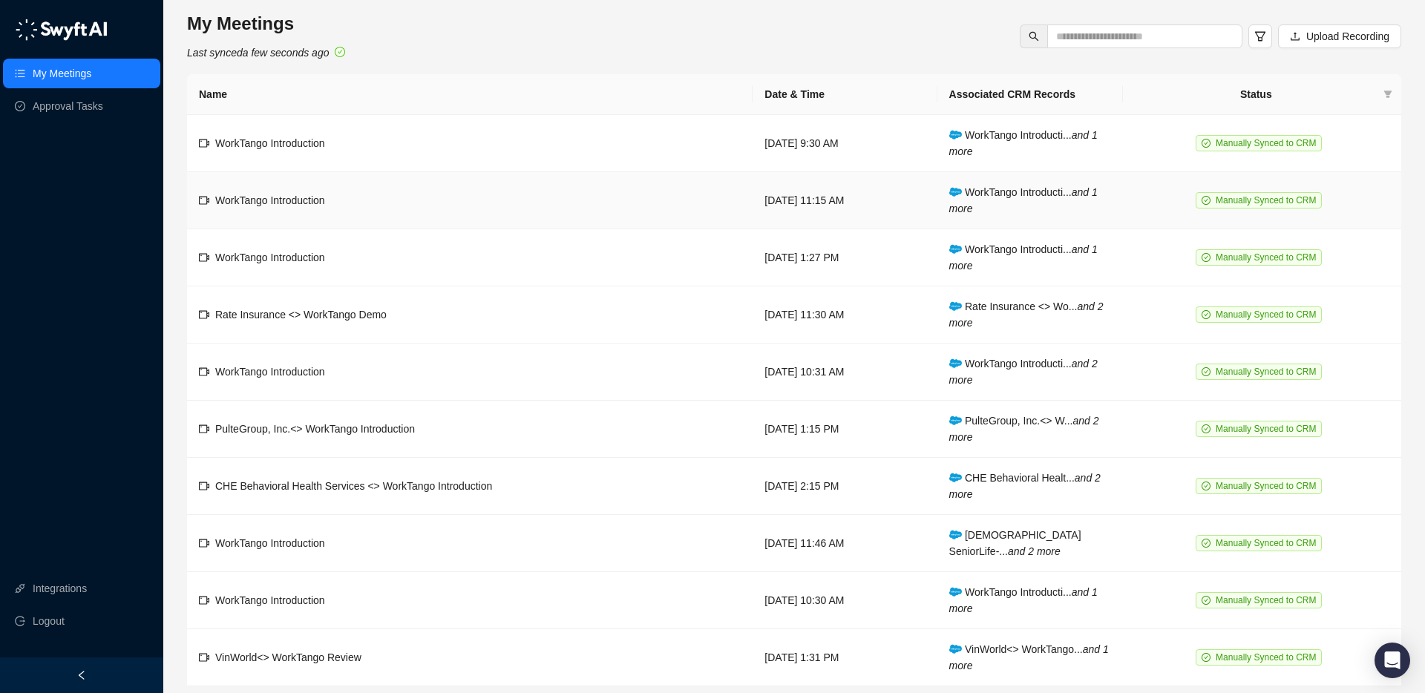
click at [555, 223] on td "WorkTango Introduction" at bounding box center [470, 200] width 566 height 57
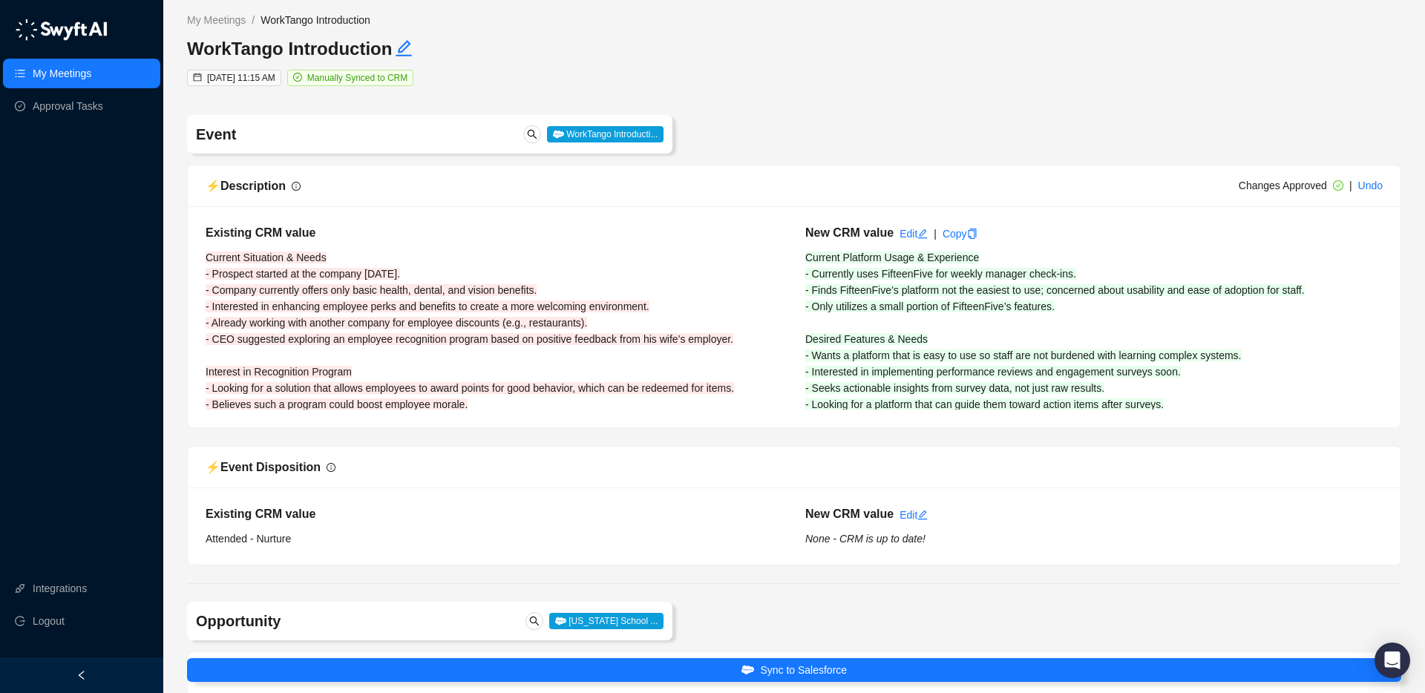
type input "**********"
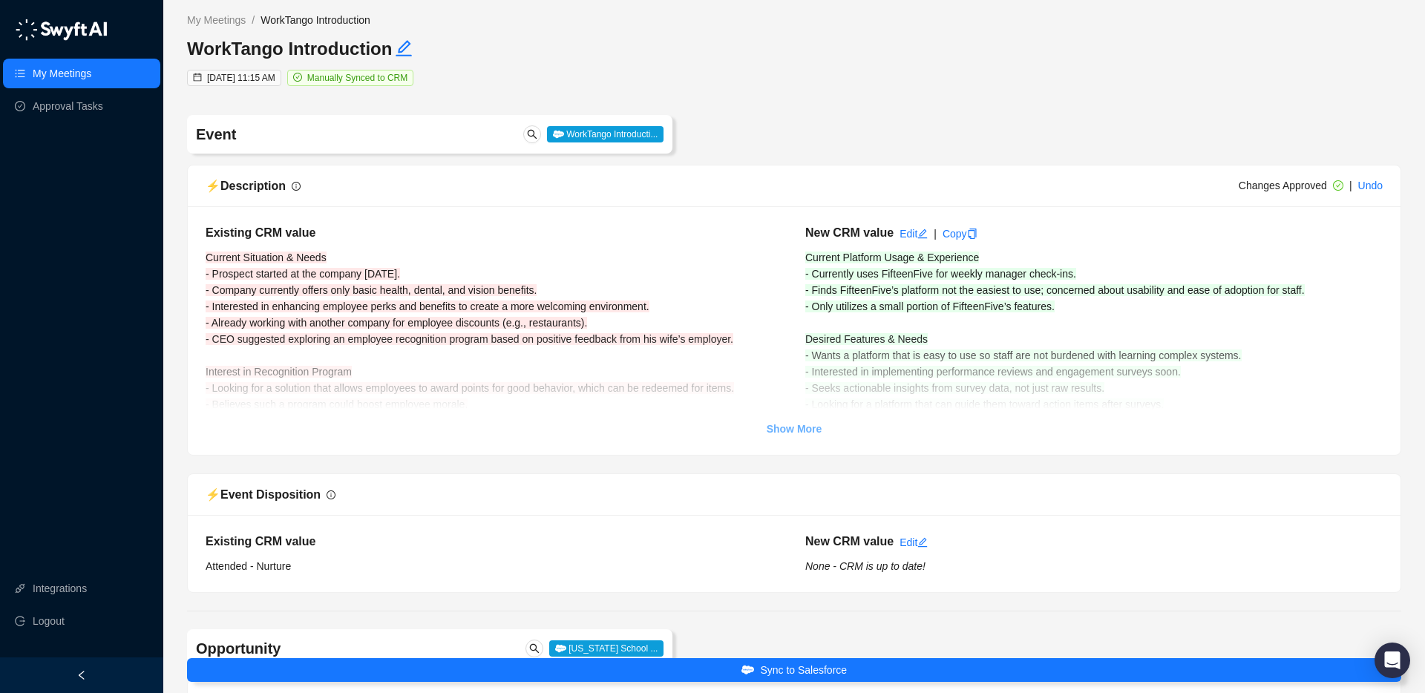
click at [814, 426] on strong "Show More" at bounding box center [795, 429] width 56 height 12
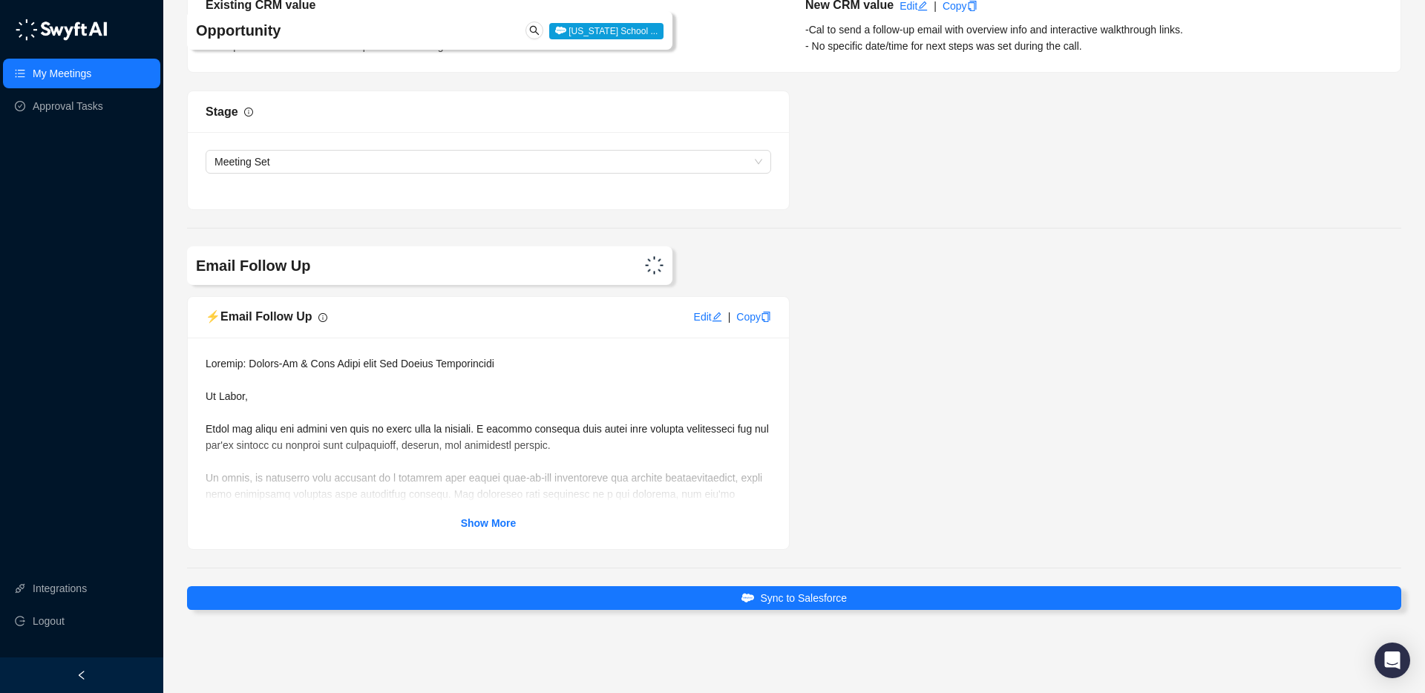
scroll to position [3472, 0]
click at [471, 523] on strong "Show More" at bounding box center [489, 523] width 56 height 12
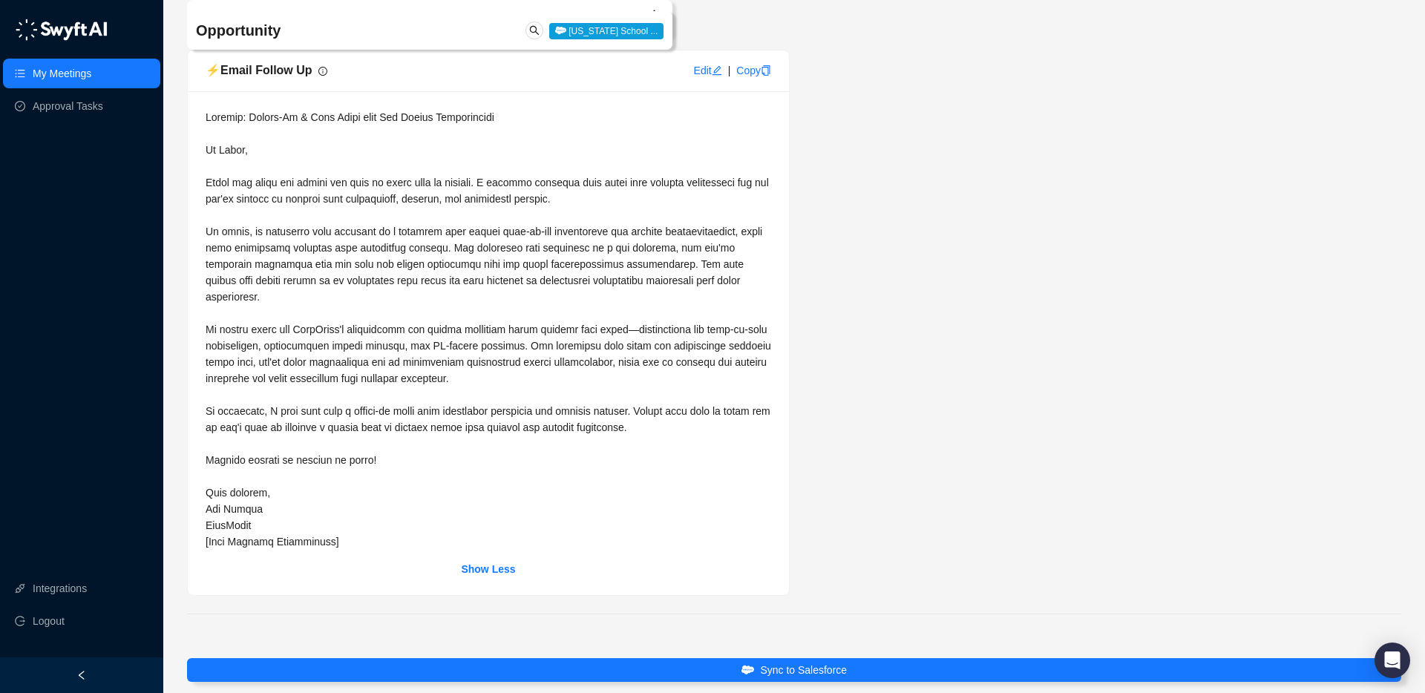
scroll to position [3765, 0]
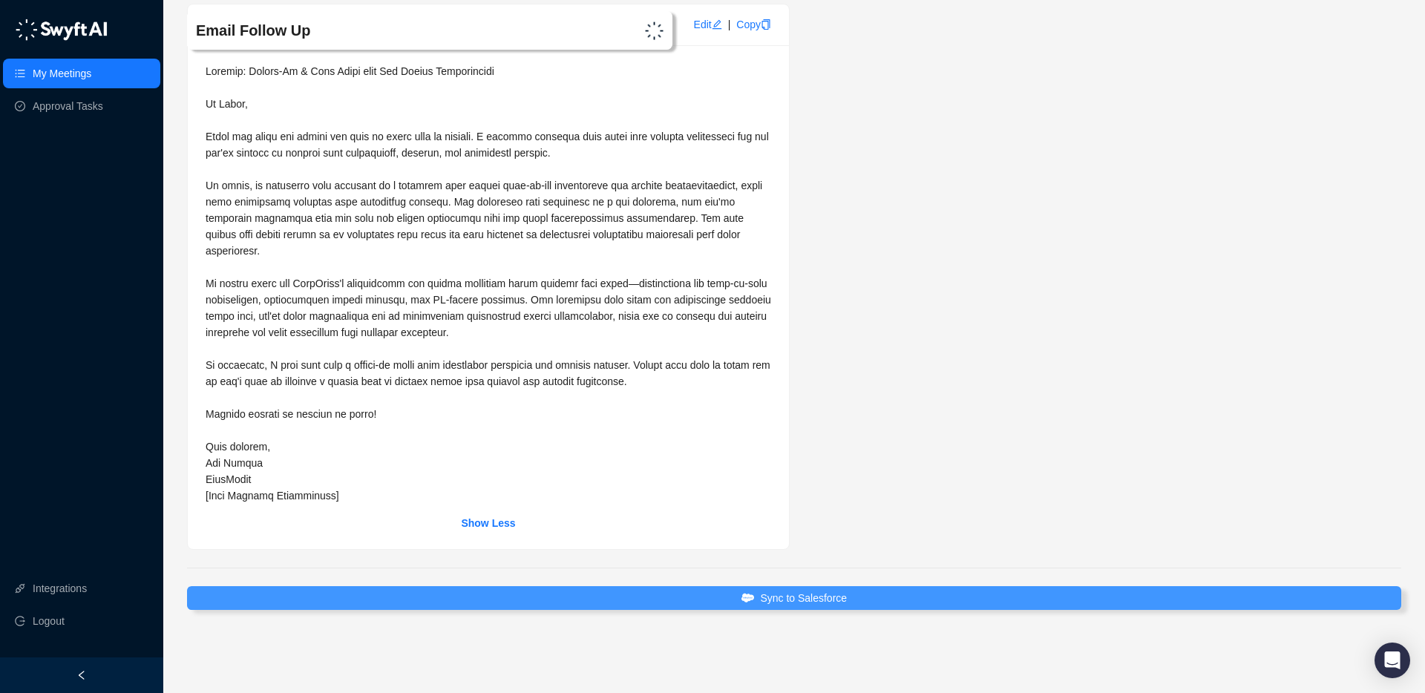
click at [824, 601] on span "Sync to Salesforce" at bounding box center [803, 598] width 87 height 16
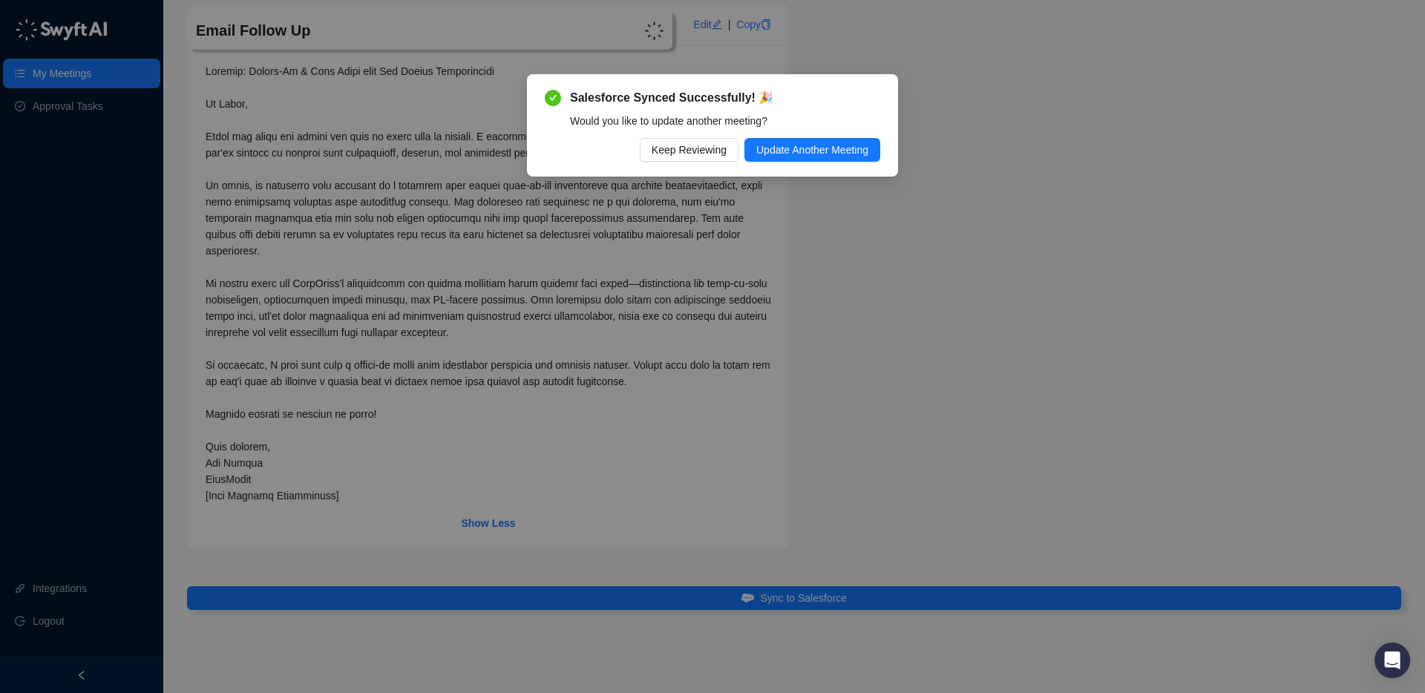
click at [646, 136] on div "Salesforce Synced Successfully! 🎉 Would you like to update another meeting? Kee…" at bounding box center [713, 125] width 336 height 73
click at [652, 142] on span "Keep Reviewing" at bounding box center [689, 150] width 75 height 16
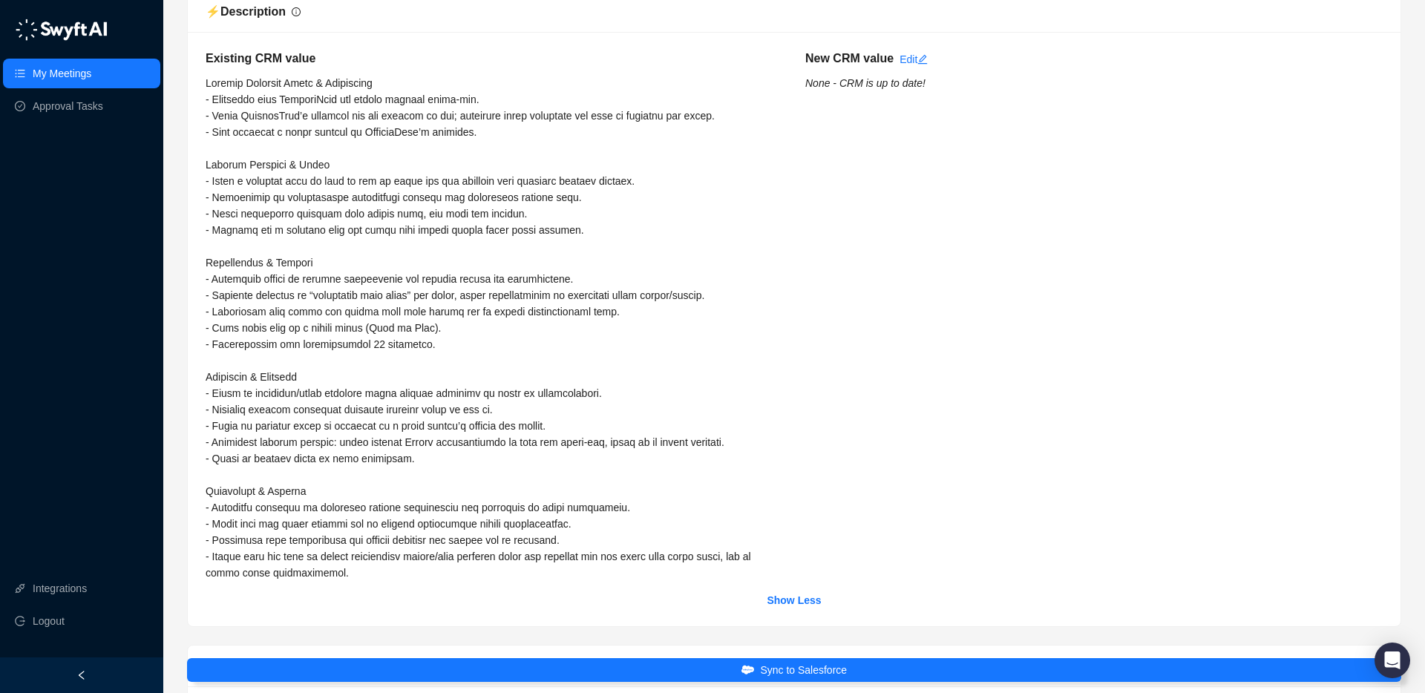
scroll to position [0, 0]
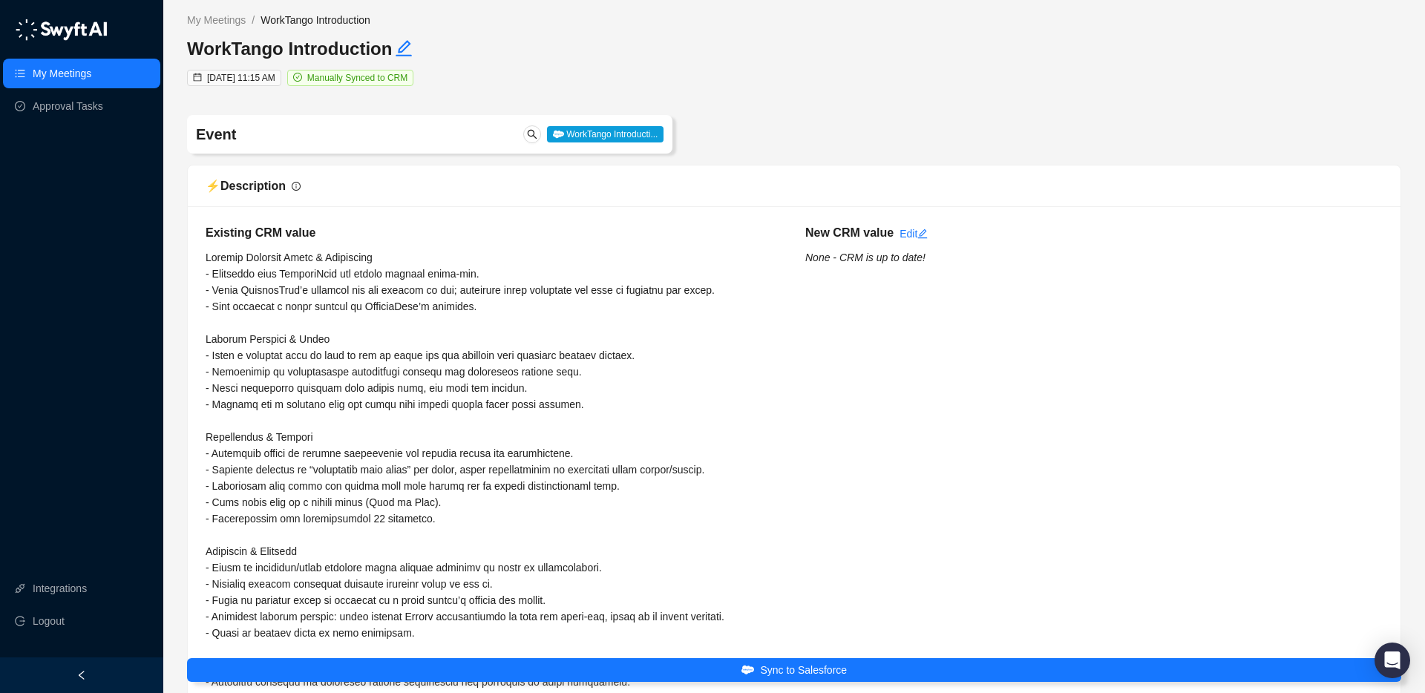
click at [628, 134] on span "WorkTango Introducti..." at bounding box center [605, 134] width 117 height 16
click at [527, 131] on icon "search" at bounding box center [532, 134] width 10 height 10
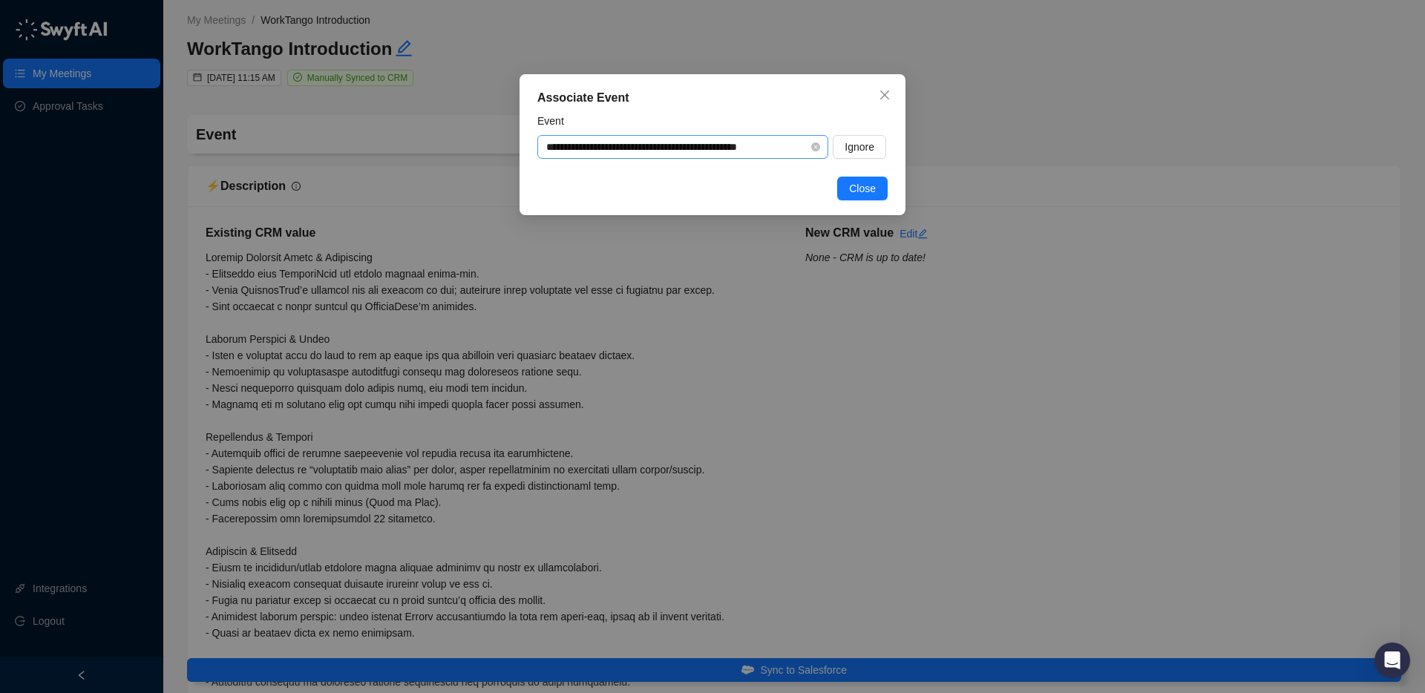
click at [702, 148] on input "**********" at bounding box center [678, 147] width 264 height 22
click at [740, 148] on input "search" at bounding box center [678, 147] width 264 height 22
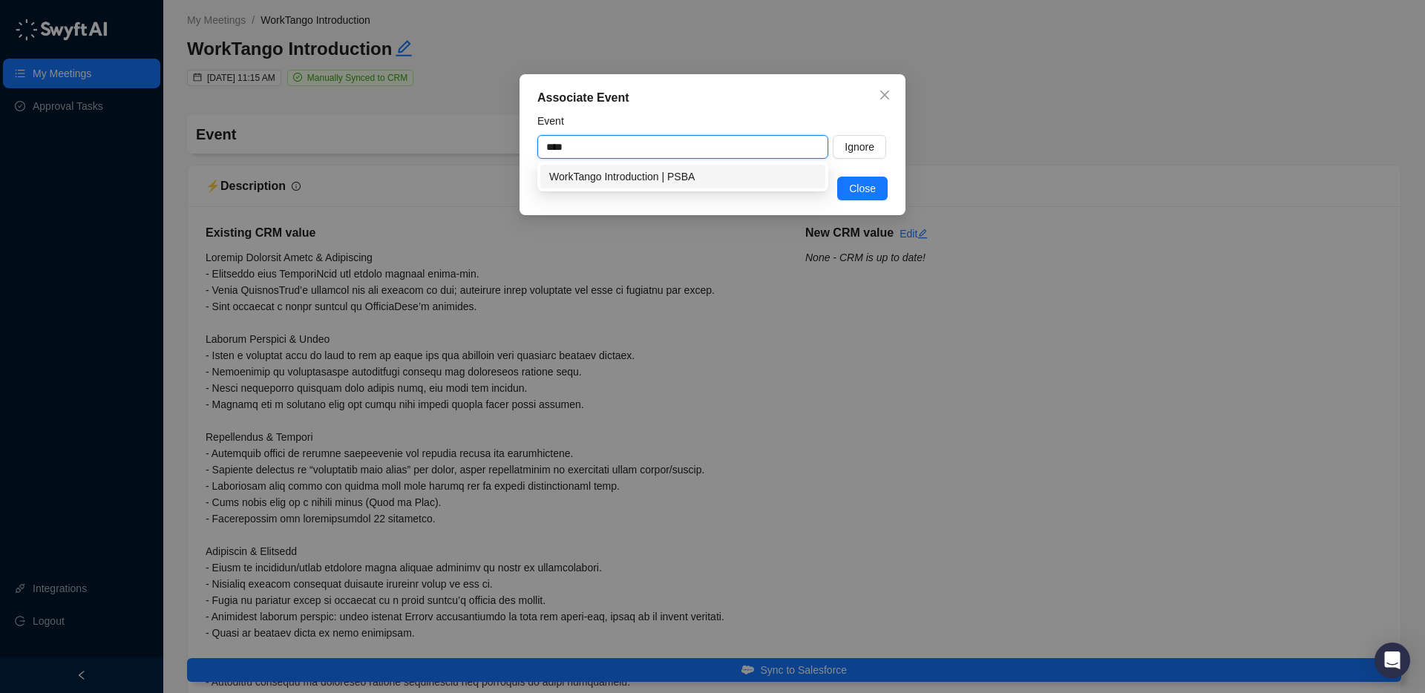
click at [733, 172] on div "WorkTango Introduction | PSBA" at bounding box center [682, 177] width 267 height 16
type input "**********"
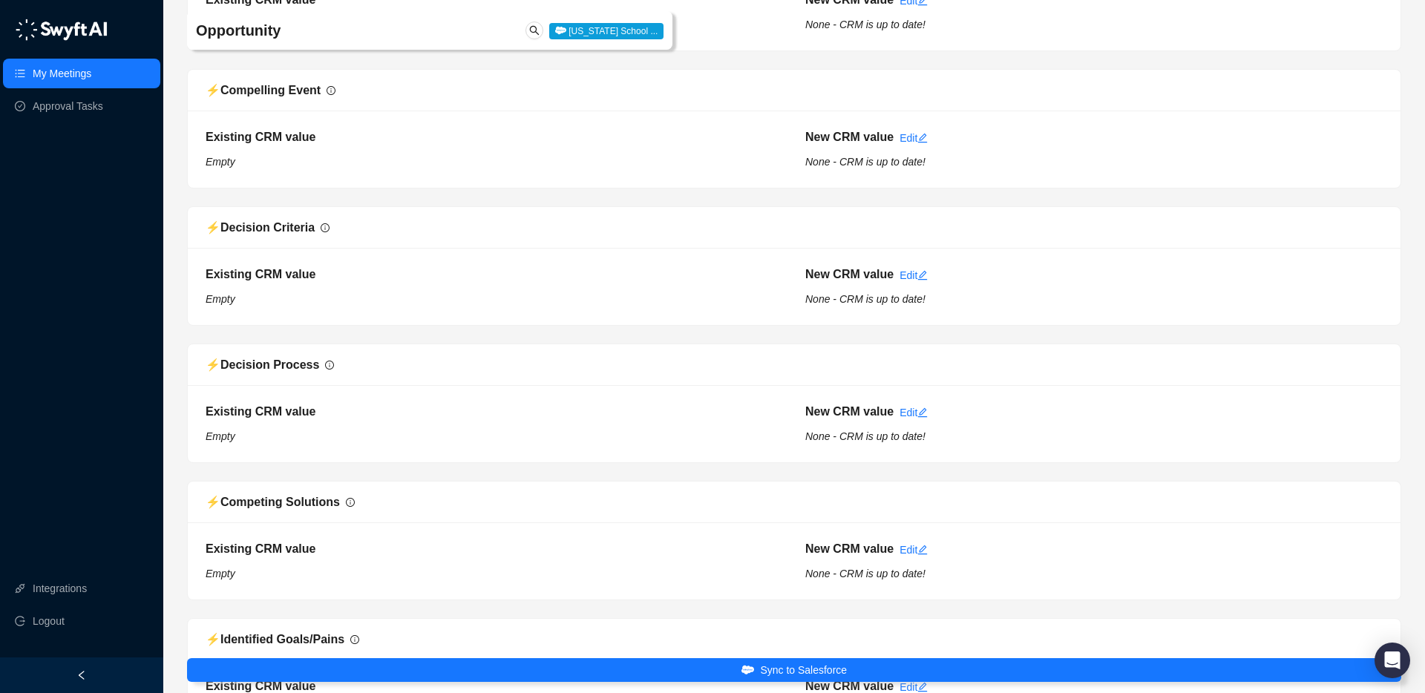
scroll to position [1578, 0]
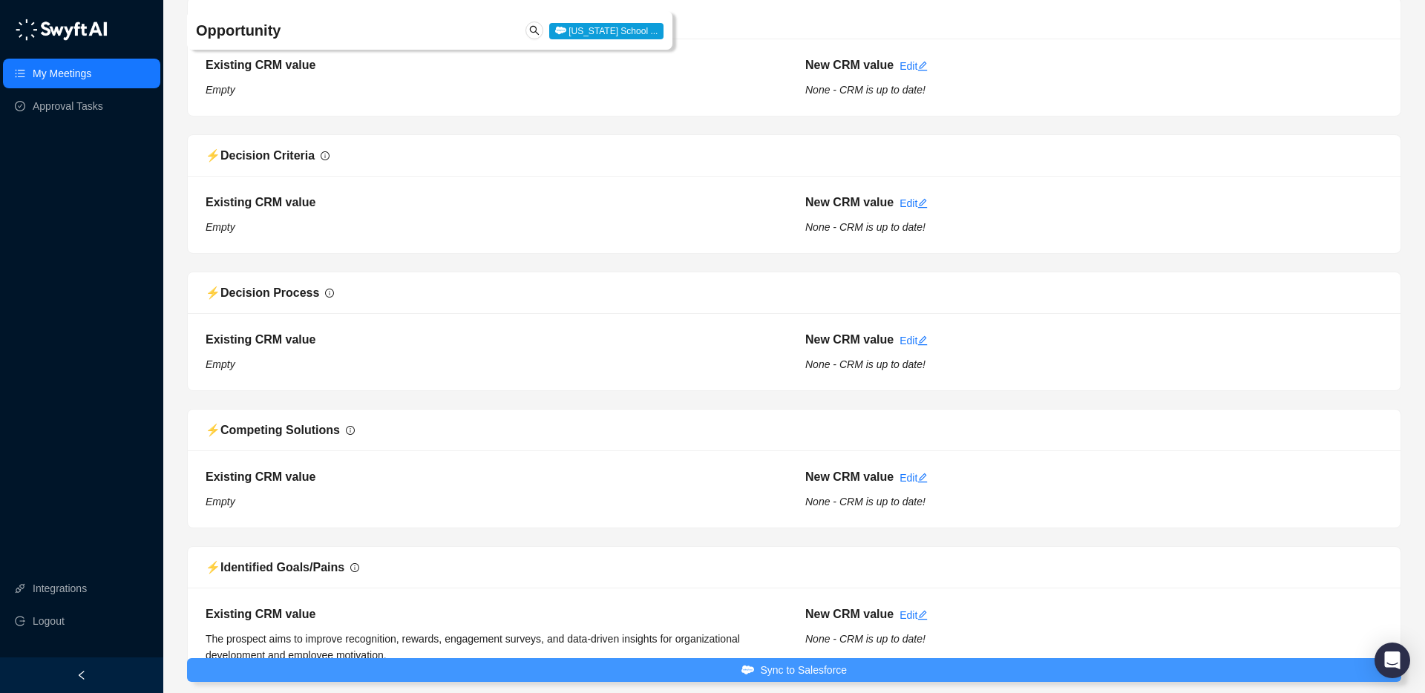
click at [841, 664] on span "Sync to Salesforce" at bounding box center [803, 670] width 87 height 16
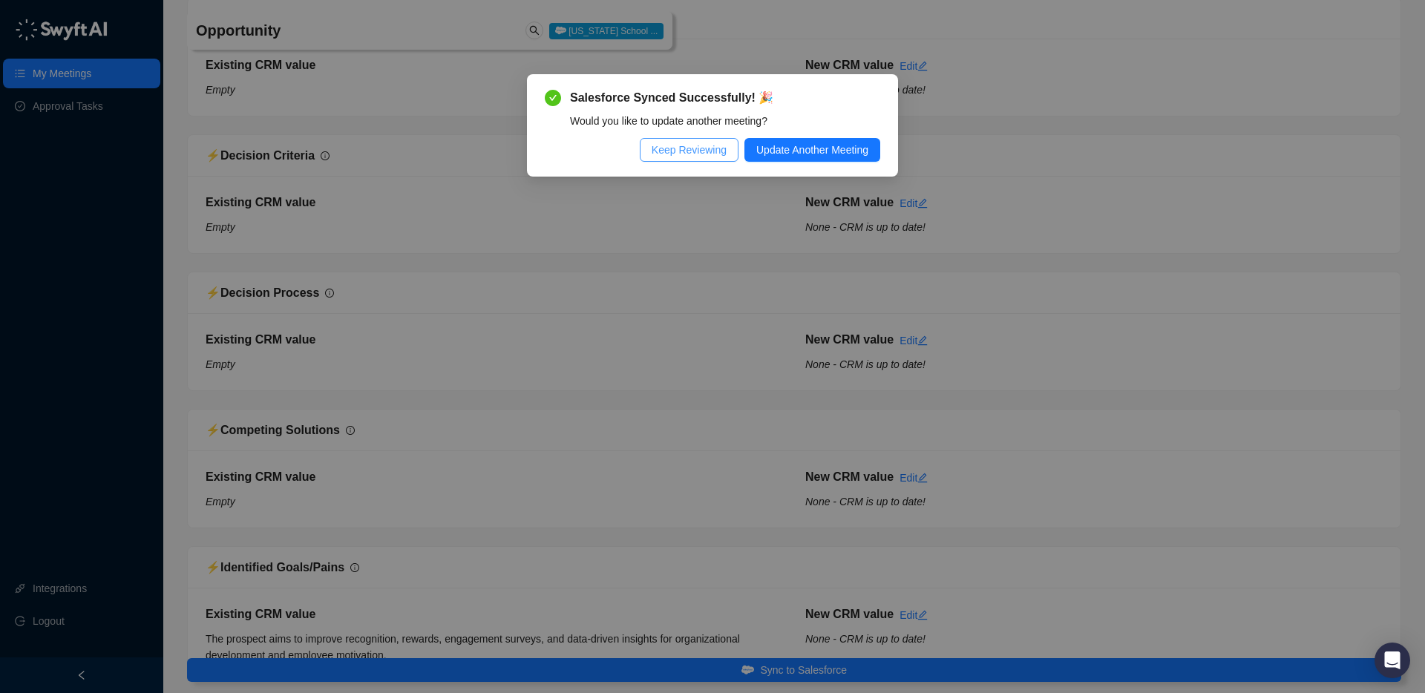
click at [661, 149] on span "Keep Reviewing" at bounding box center [689, 150] width 75 height 16
